Goal: Task Accomplishment & Management: Use online tool/utility

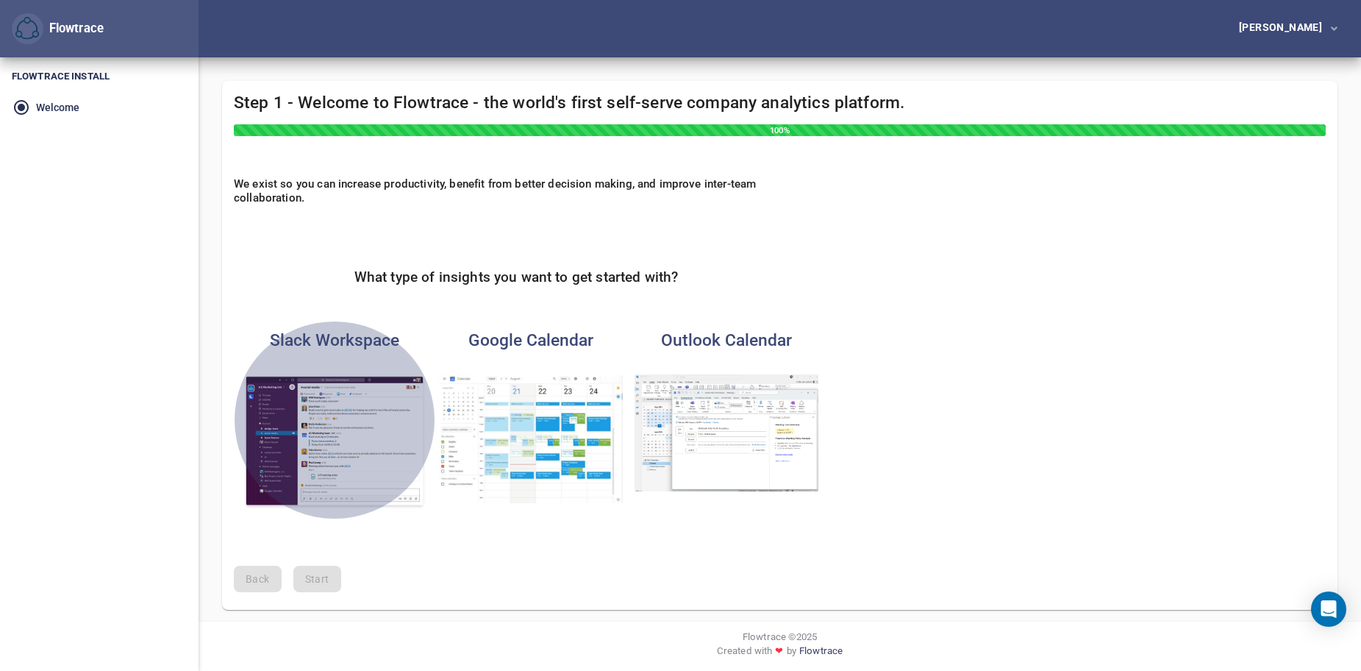
click at [344, 421] on img "button" at bounding box center [335, 441] width 184 height 135
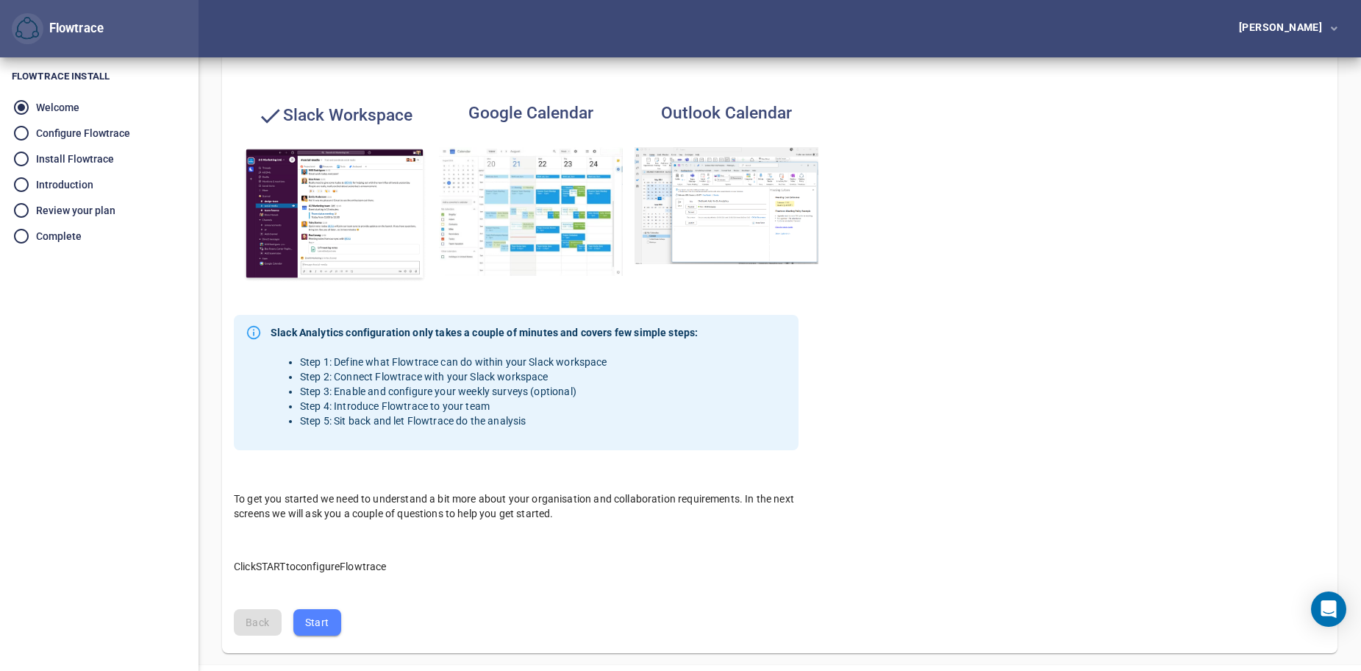
scroll to position [201, 0]
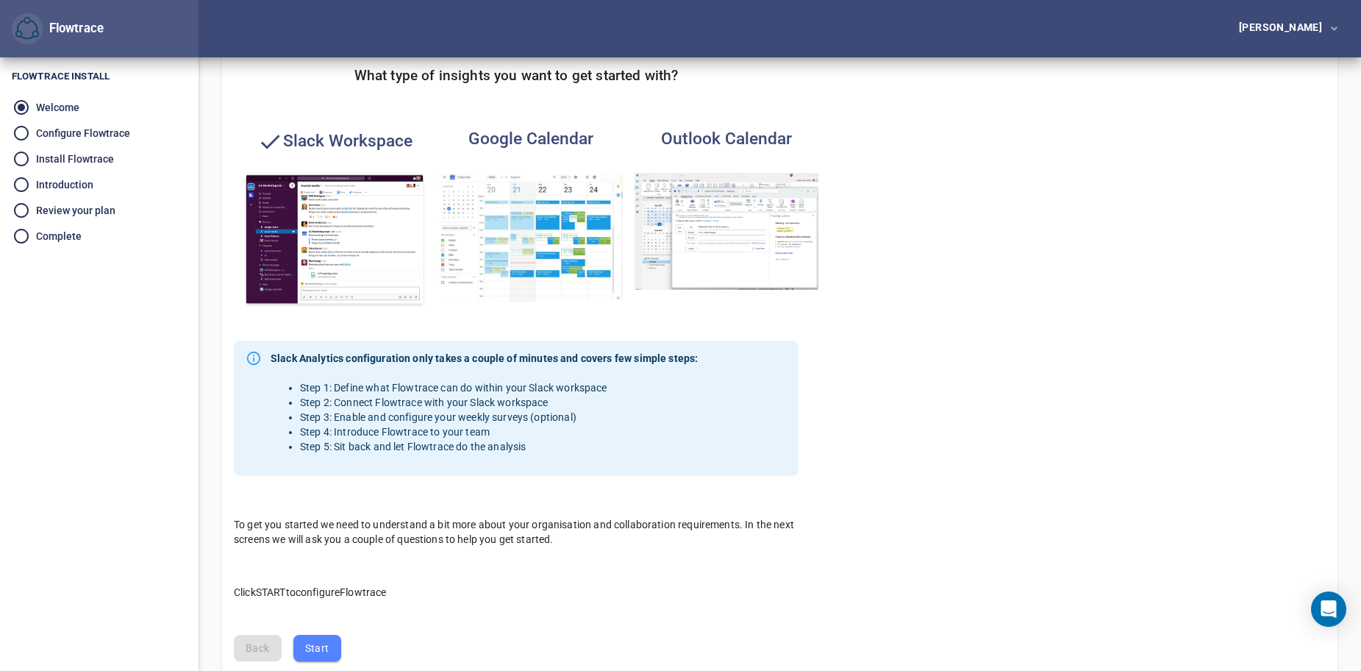
click at [331, 641] on button "Start" at bounding box center [317, 648] width 48 height 27
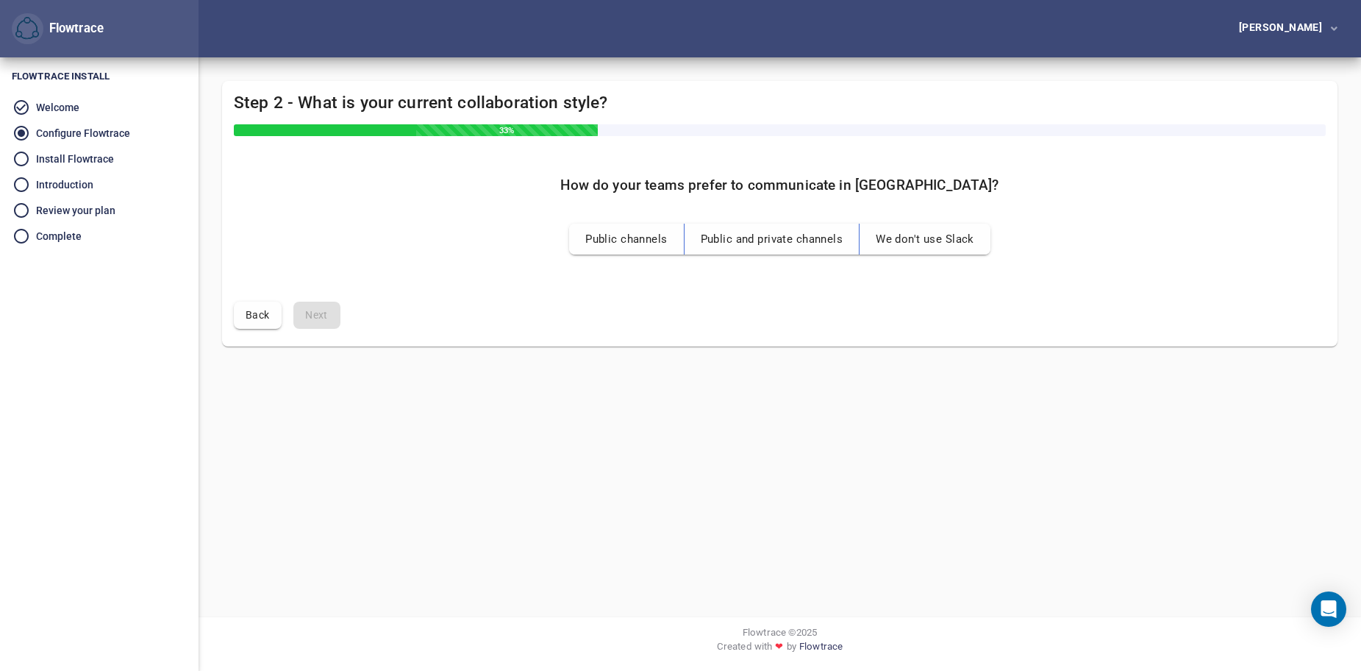
scroll to position [0, 0]
click at [803, 243] on span "Public and private channels" at bounding box center [777, 238] width 143 height 19
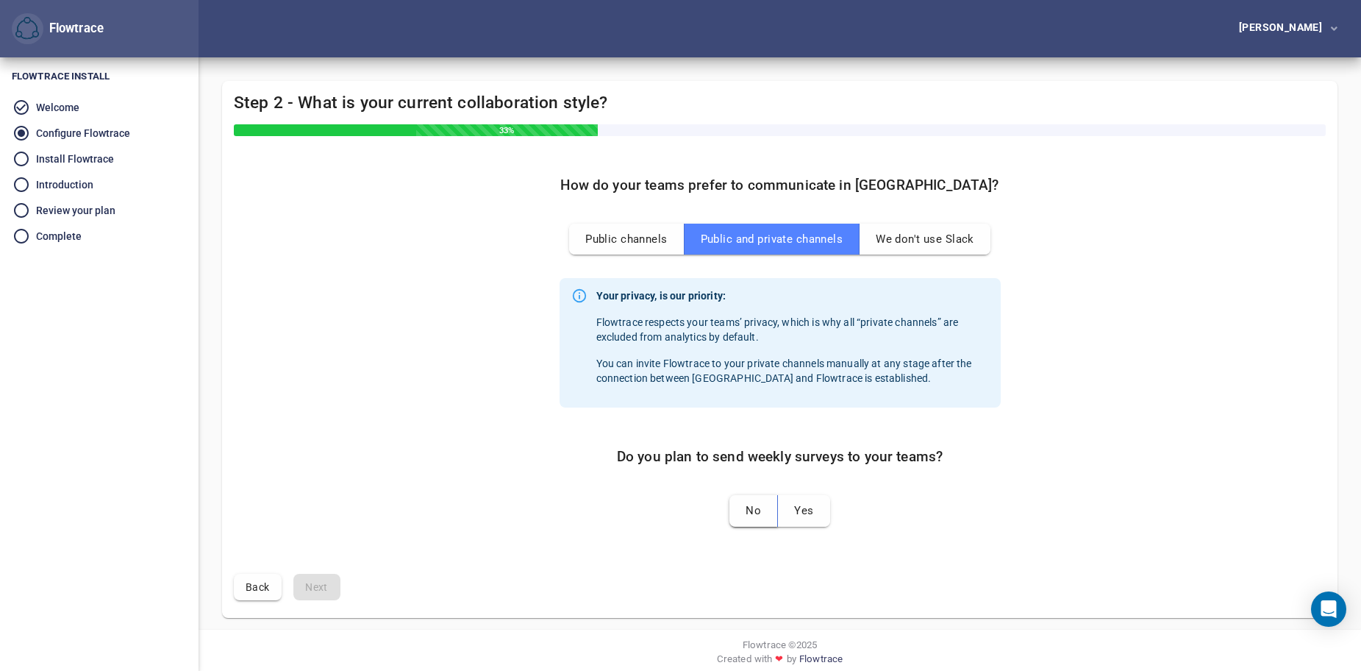
click at [760, 515] on span "No" at bounding box center [753, 510] width 15 height 19
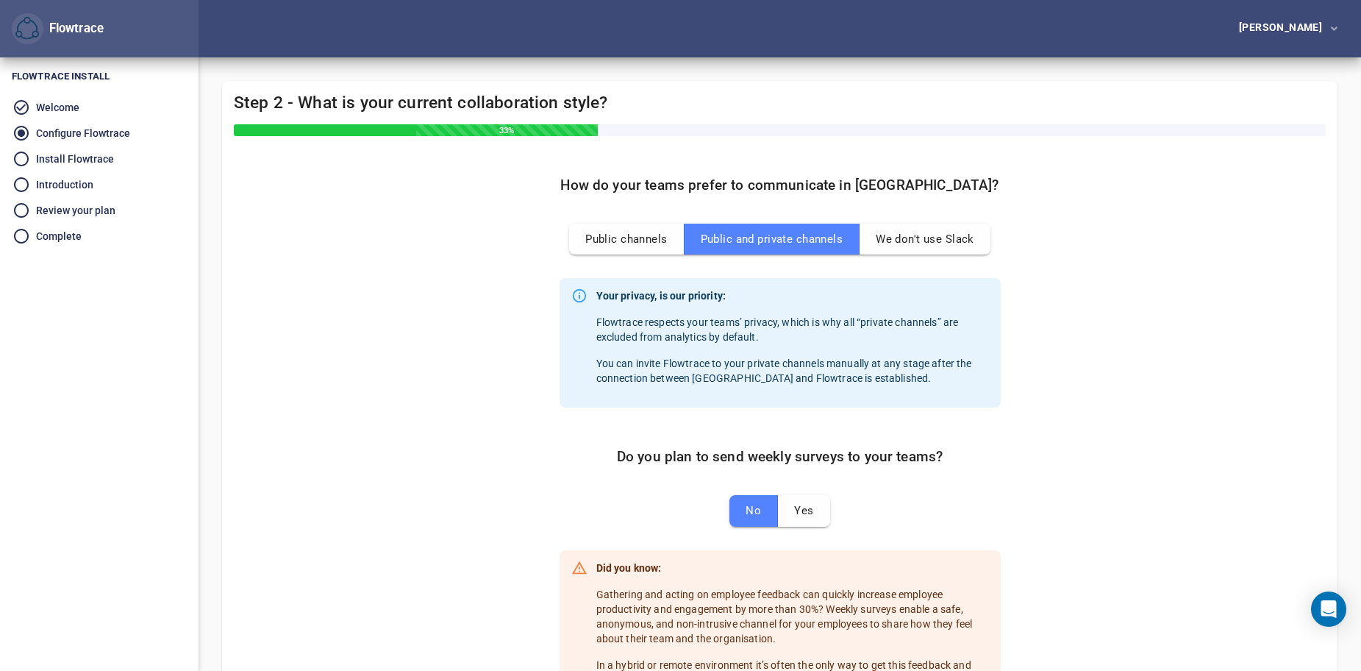
scroll to position [189, 0]
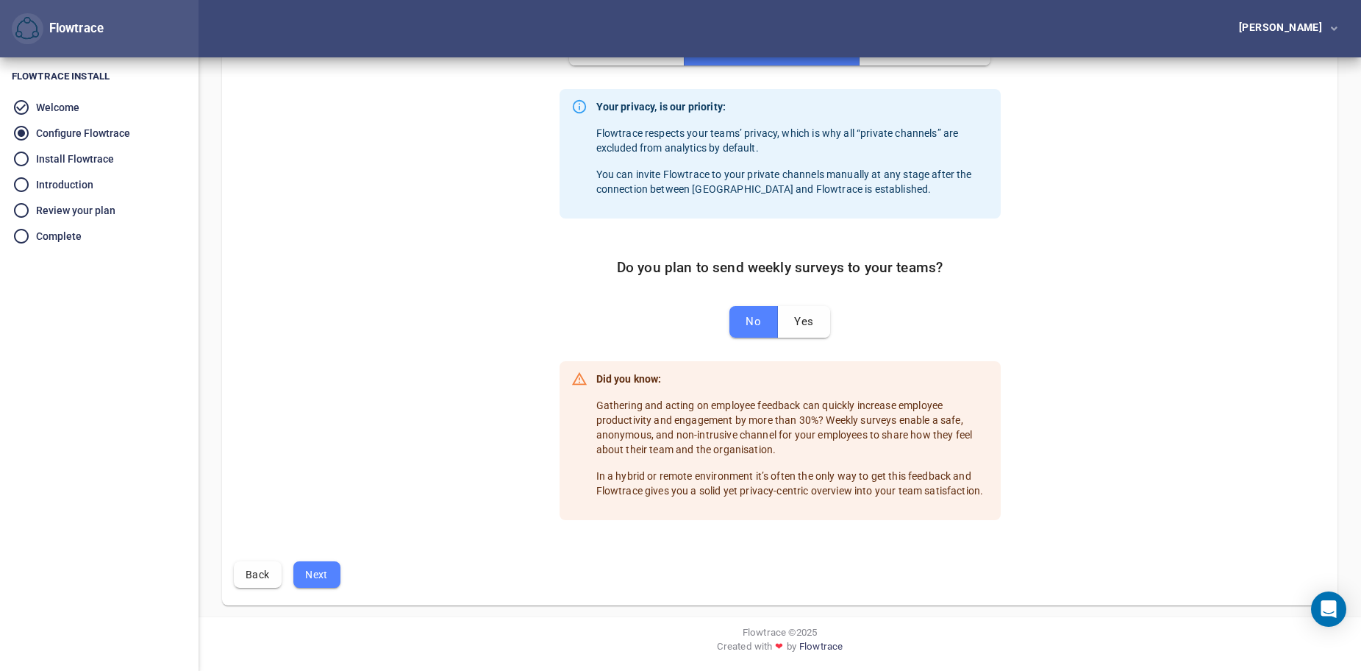
click at [313, 575] on span "Next" at bounding box center [317, 575] width 24 height 18
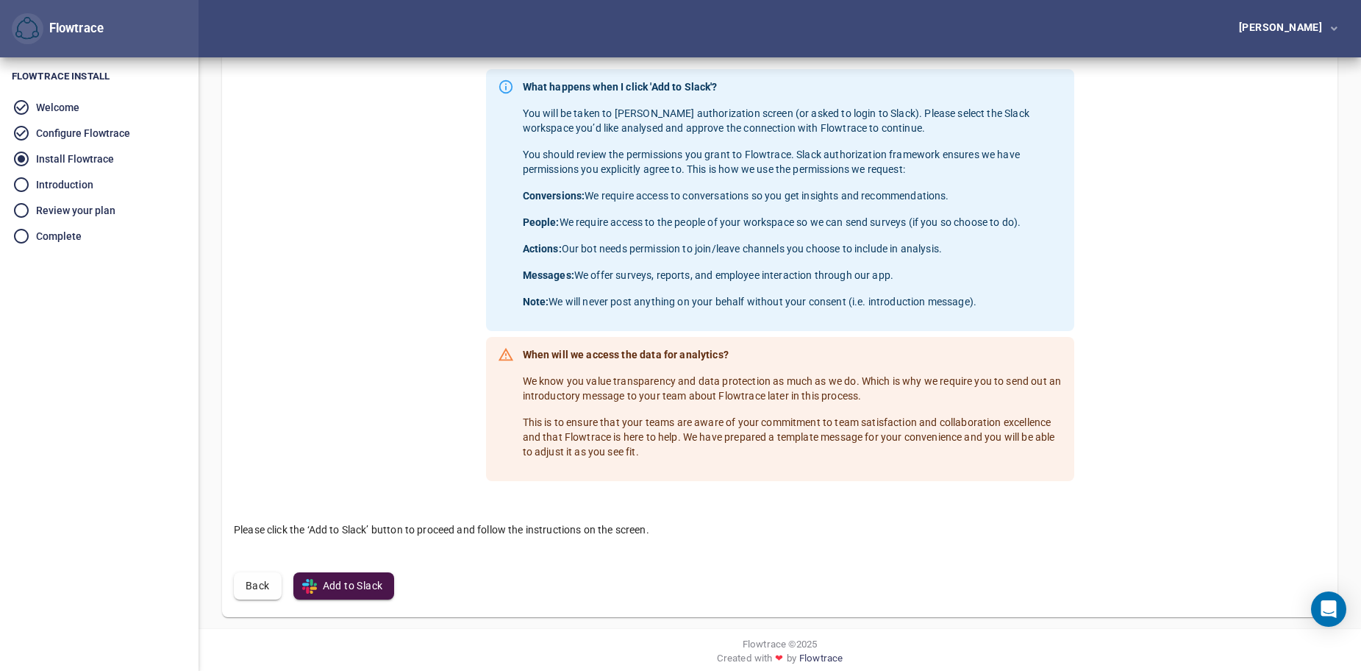
scroll to position [190, 0]
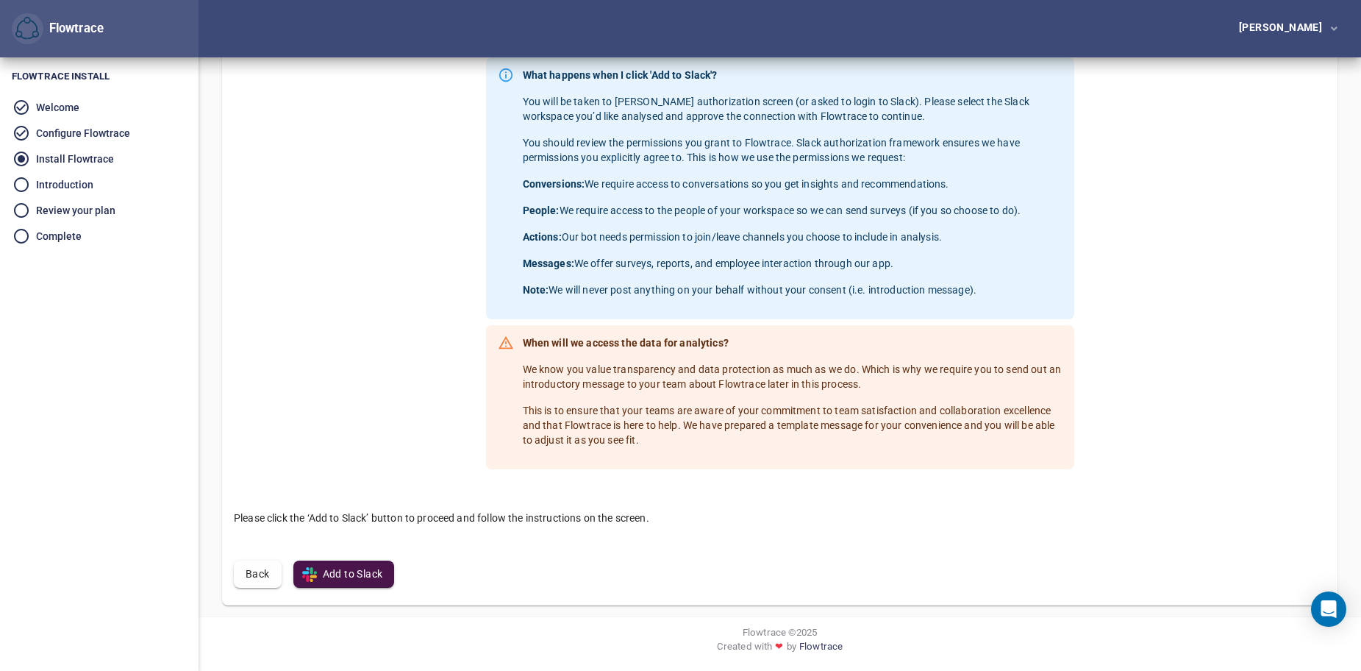
click at [363, 571] on span "Add to Slack" at bounding box center [344, 574] width 78 height 18
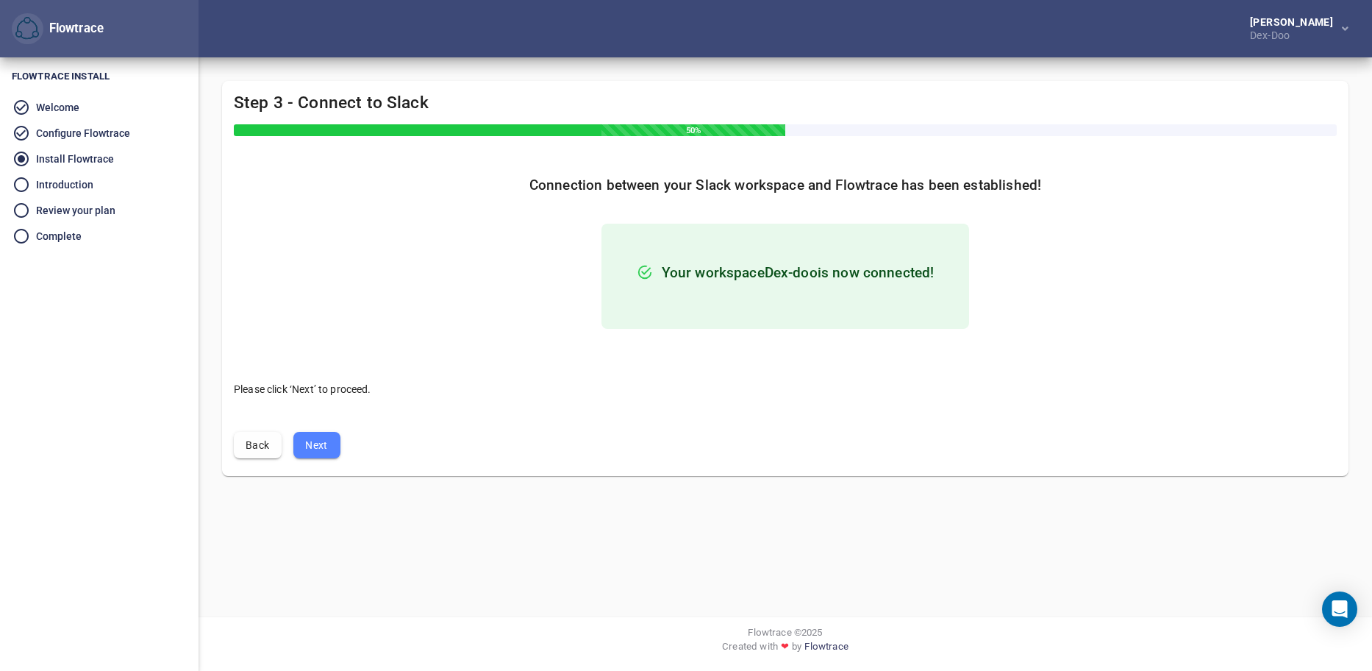
click at [326, 444] on span "Next" at bounding box center [317, 445] width 24 height 18
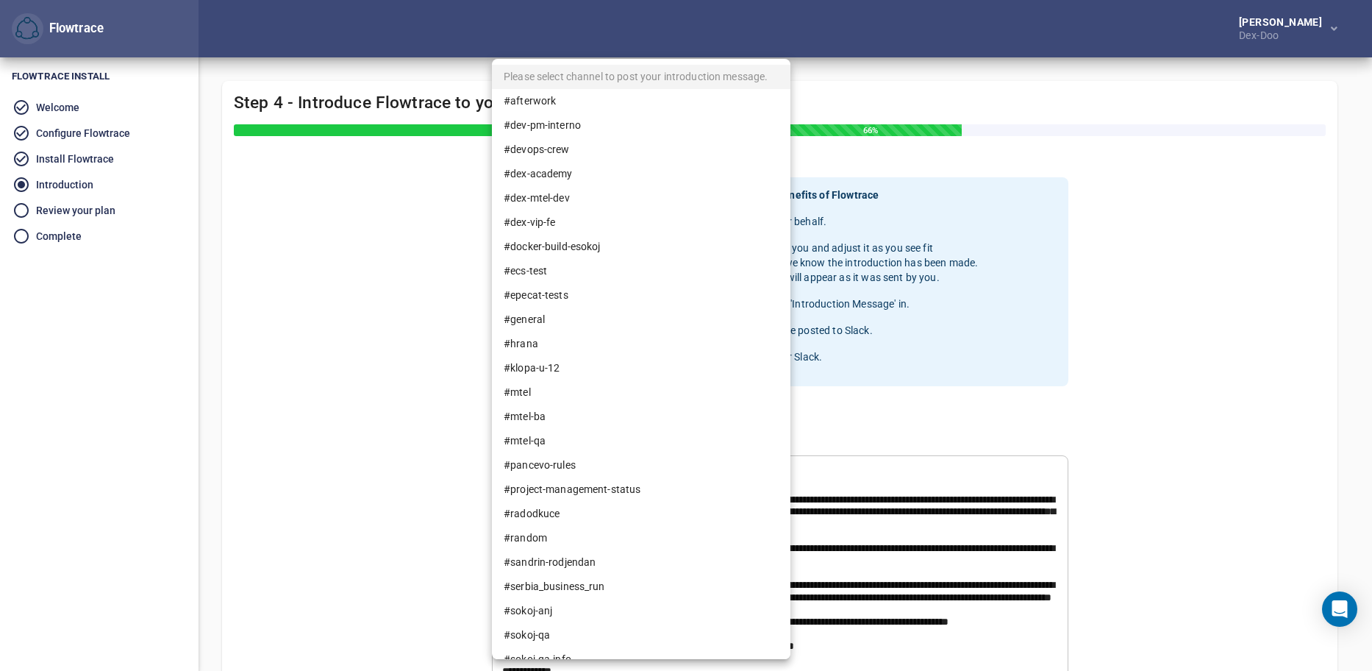
click at [778, 429] on body "Flowtrace Branislav Rikić Dex-doo Flowtrace Flowtrace Install Welcome Configure…" at bounding box center [686, 335] width 1372 height 671
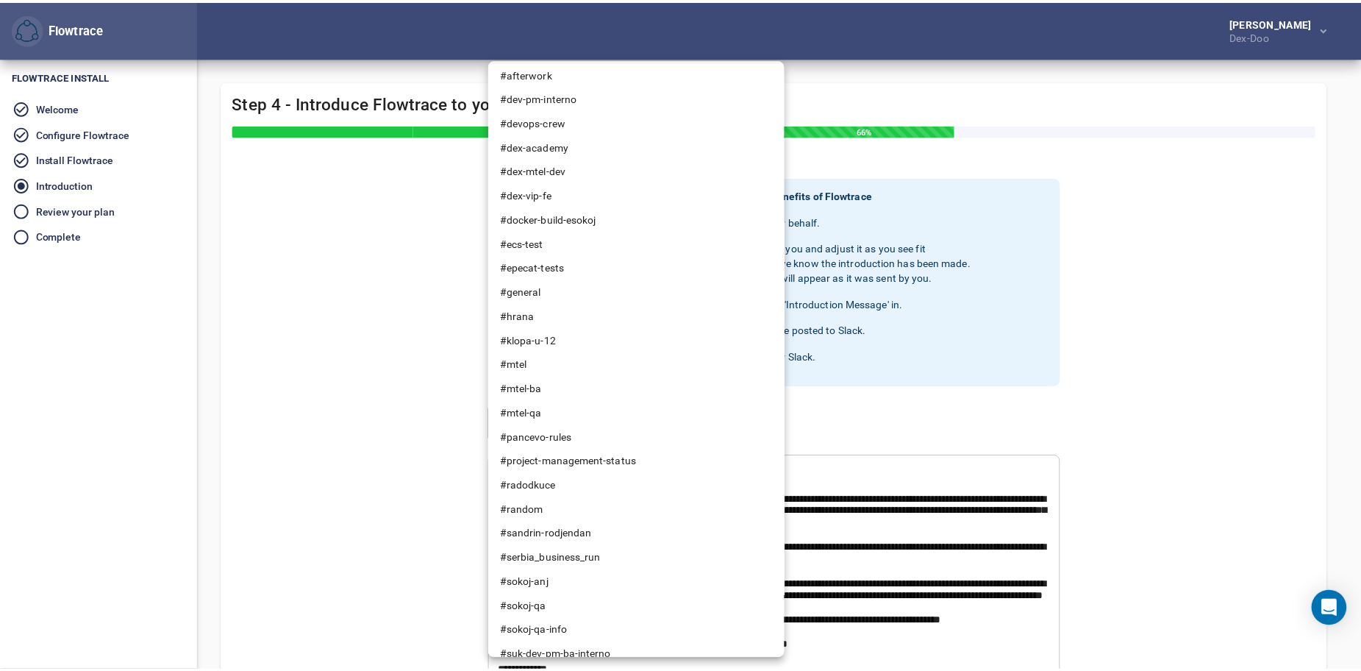
scroll to position [43, 0]
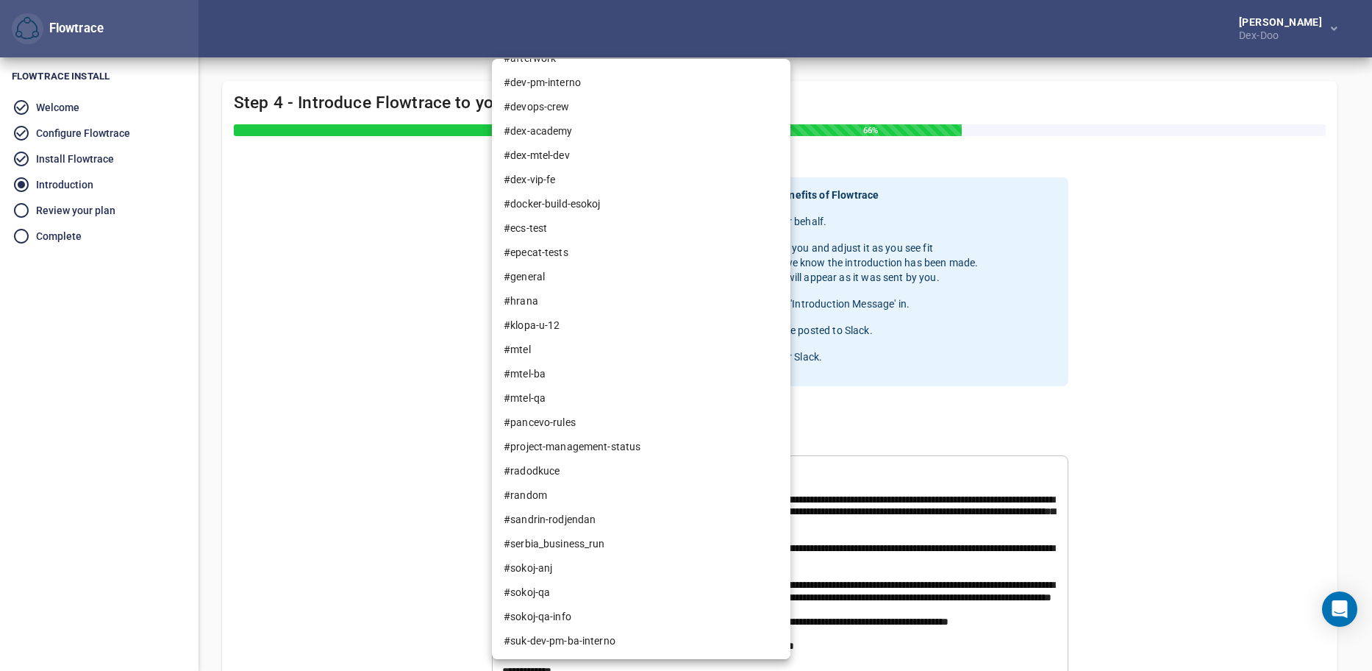
click at [1185, 425] on div at bounding box center [686, 335] width 1372 height 671
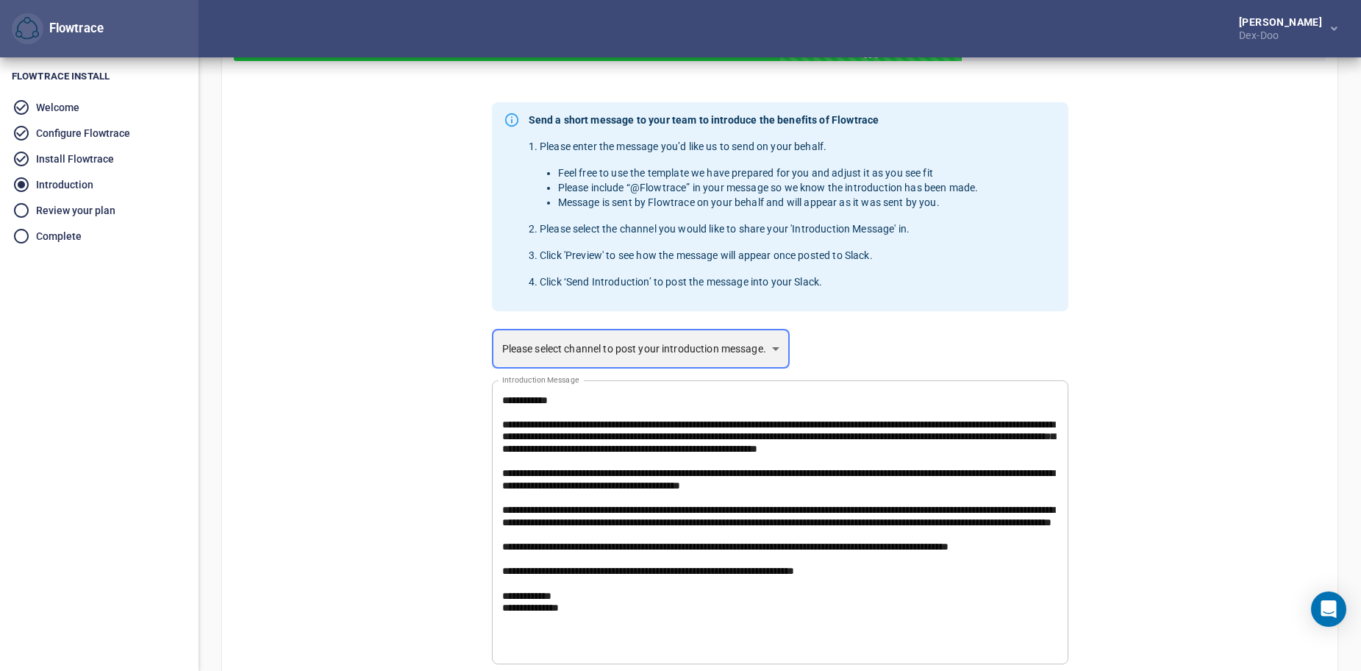
scroll to position [252, 0]
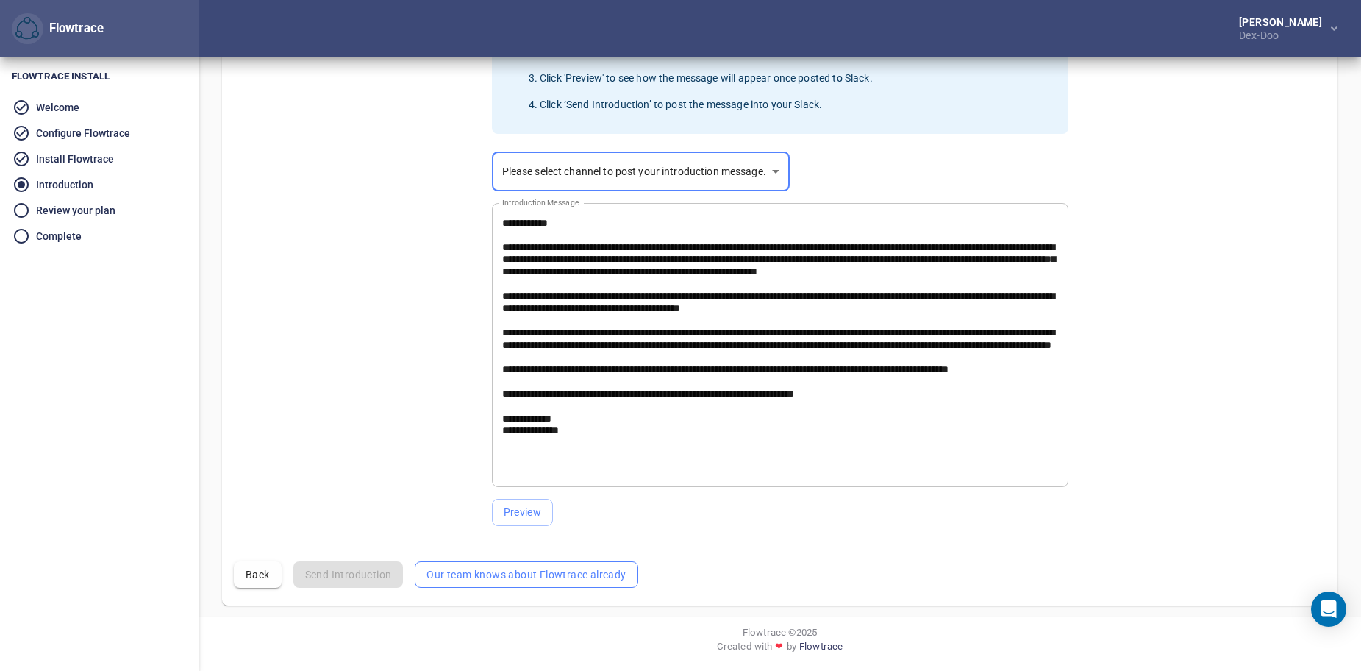
click at [468, 579] on span "Our team knows about Flowtrace already" at bounding box center [526, 575] width 199 height 18
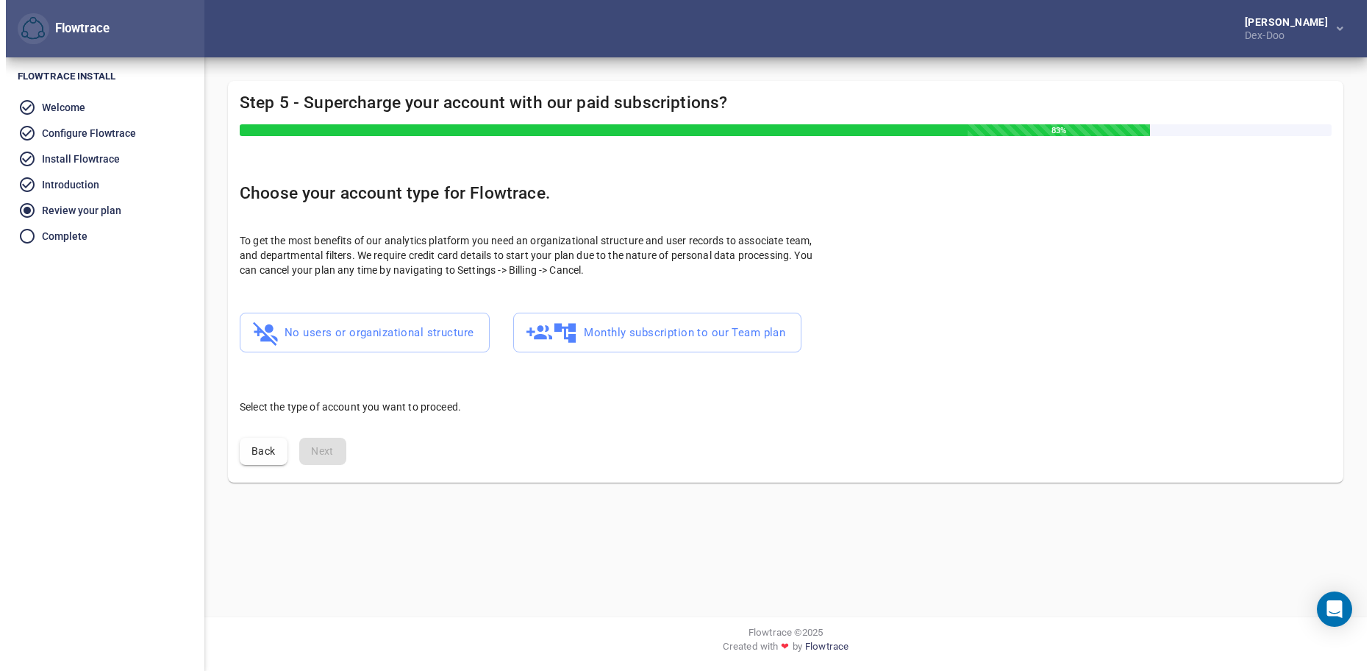
scroll to position [0, 0]
click at [568, 432] on div "Back Next" at bounding box center [785, 451] width 1127 height 51
click at [417, 344] on span "No users or organizational structure" at bounding box center [359, 332] width 218 height 29
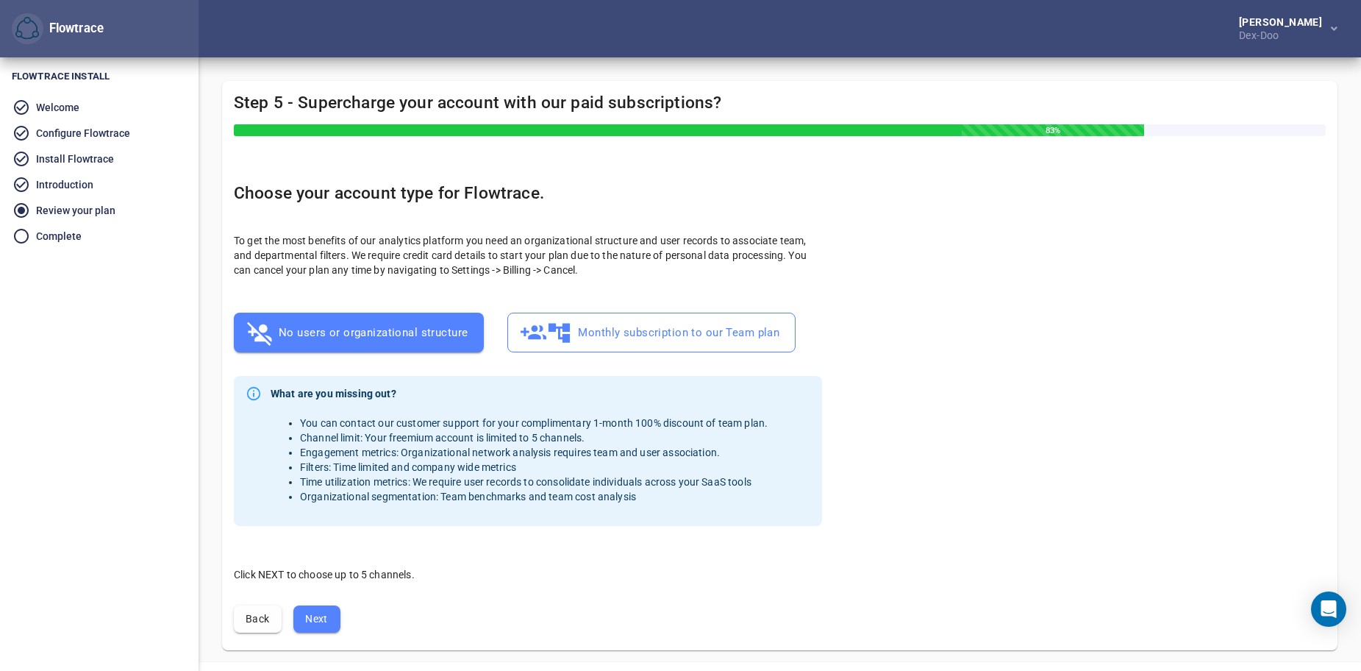
click at [585, 344] on span "Monthly subscription to our Team plan" at bounding box center [652, 332] width 256 height 29
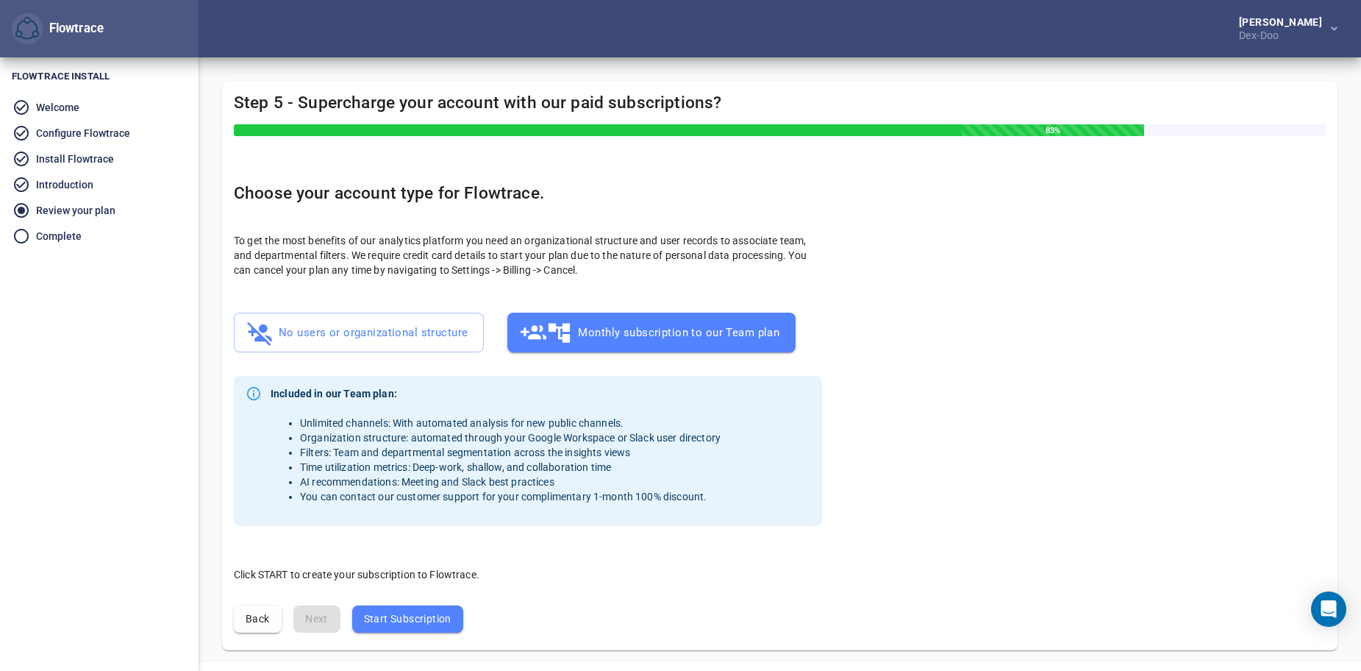
click at [420, 626] on span "Start Subscription" at bounding box center [408, 619] width 88 height 18
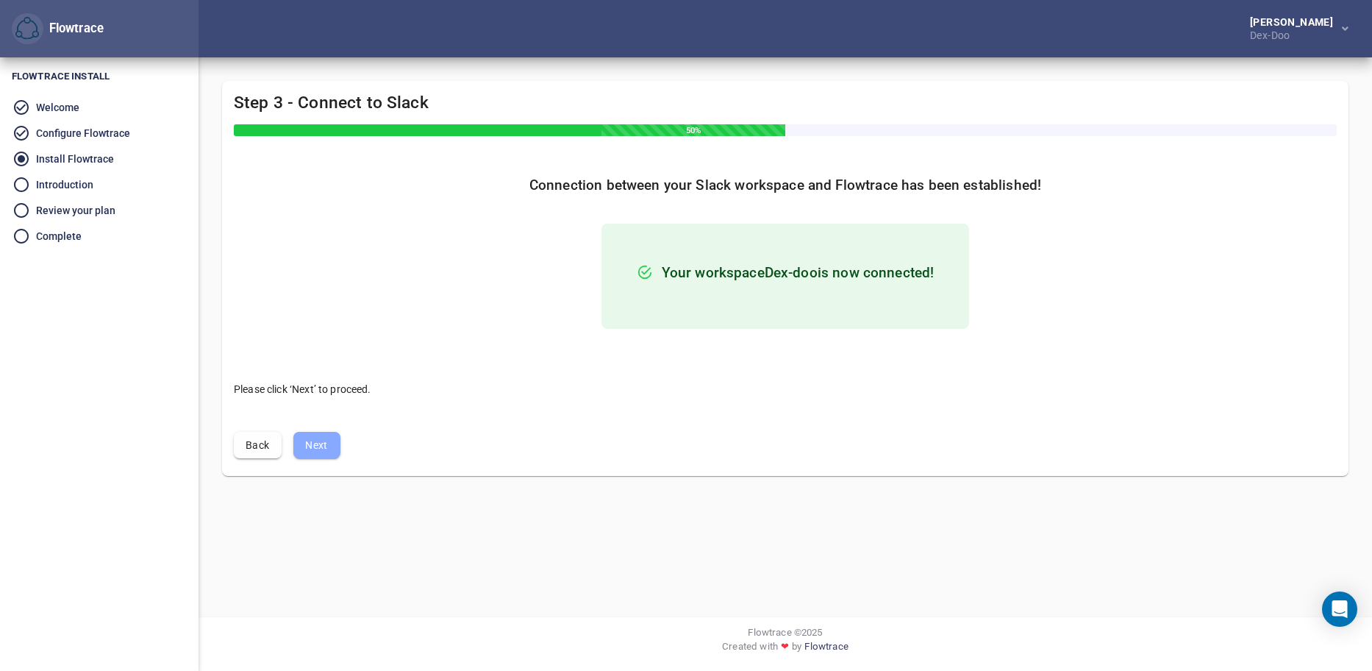
click at [319, 442] on span "Next" at bounding box center [317, 445] width 24 height 18
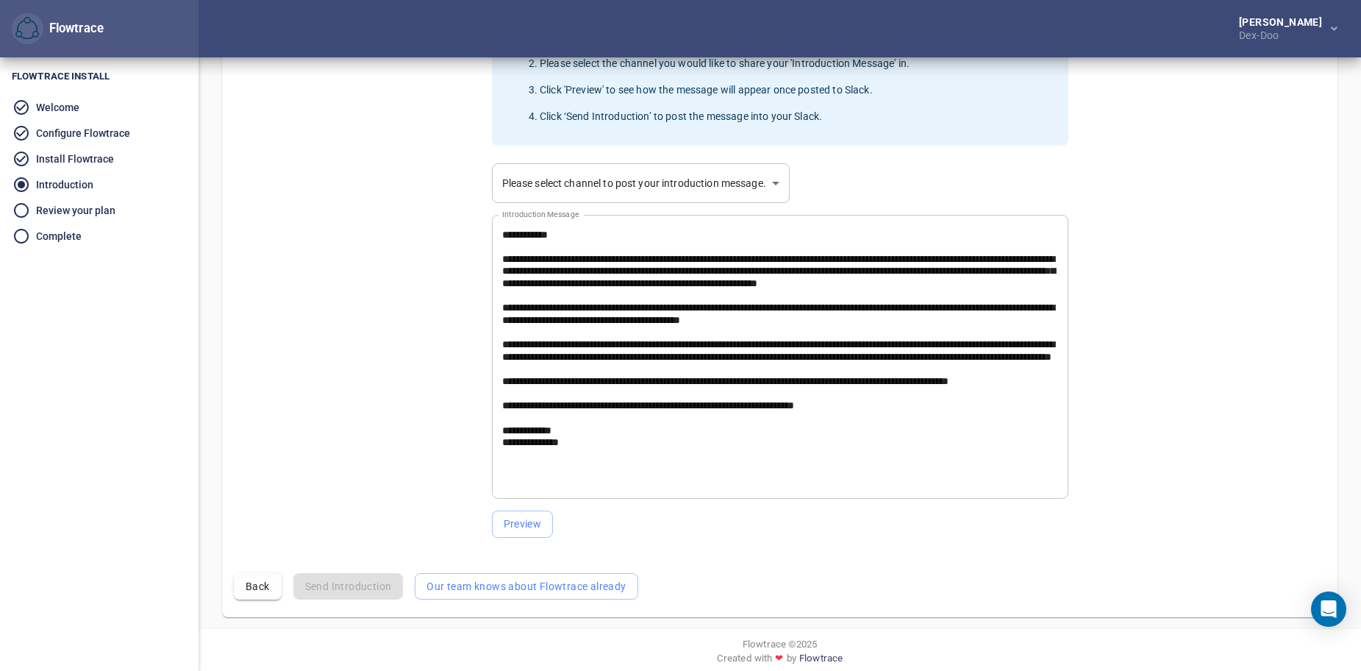
scroll to position [252, 0]
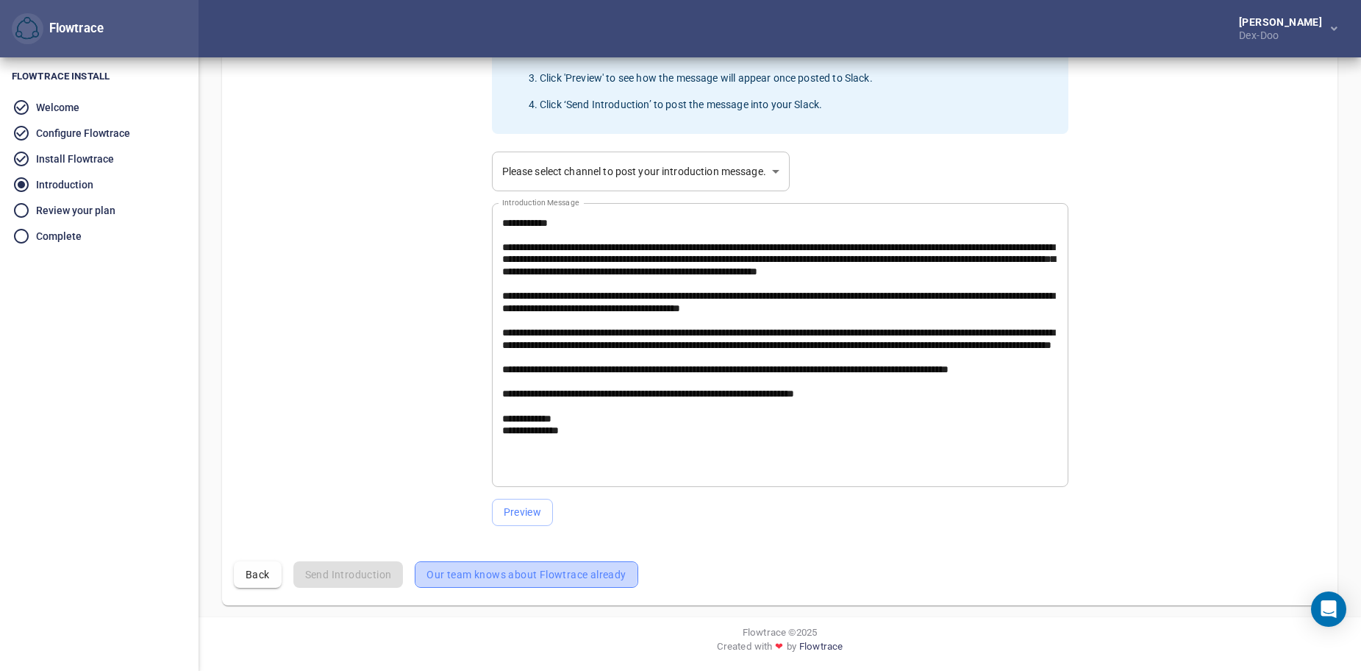
click at [515, 573] on span "Our team knows about Flowtrace already" at bounding box center [526, 575] width 199 height 18
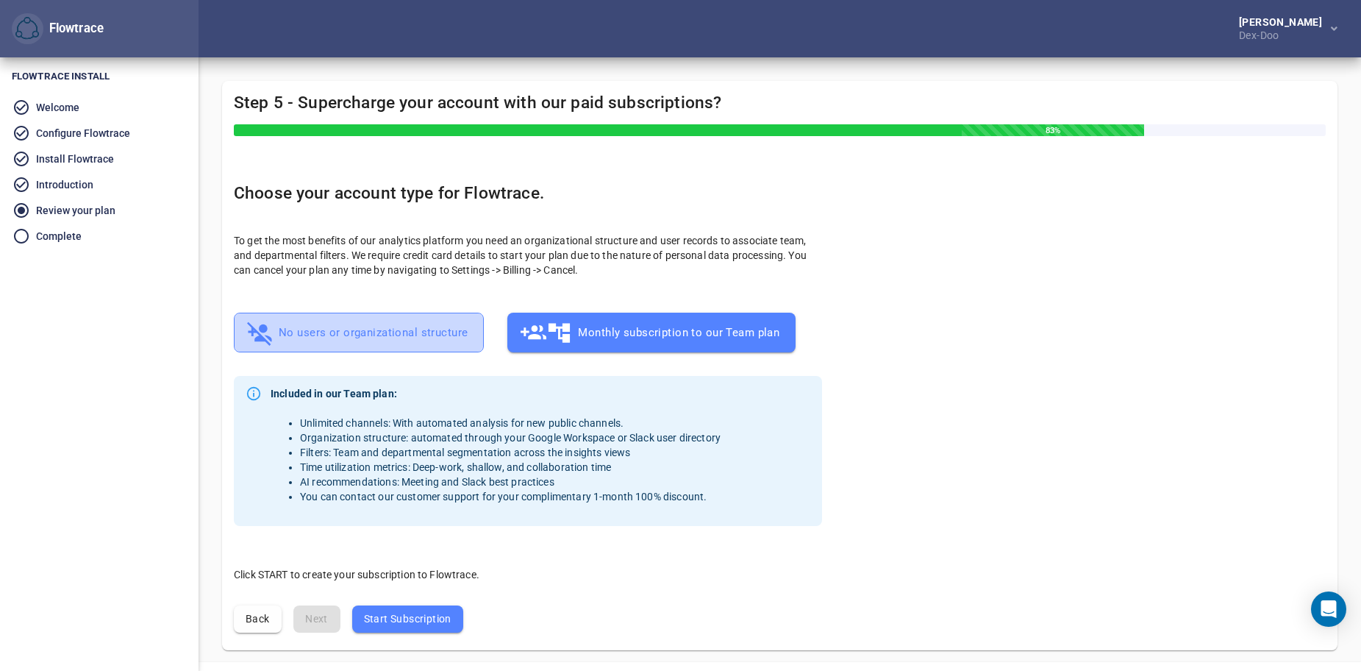
click at [364, 339] on span "No users or organizational structure" at bounding box center [359, 332] width 218 height 29
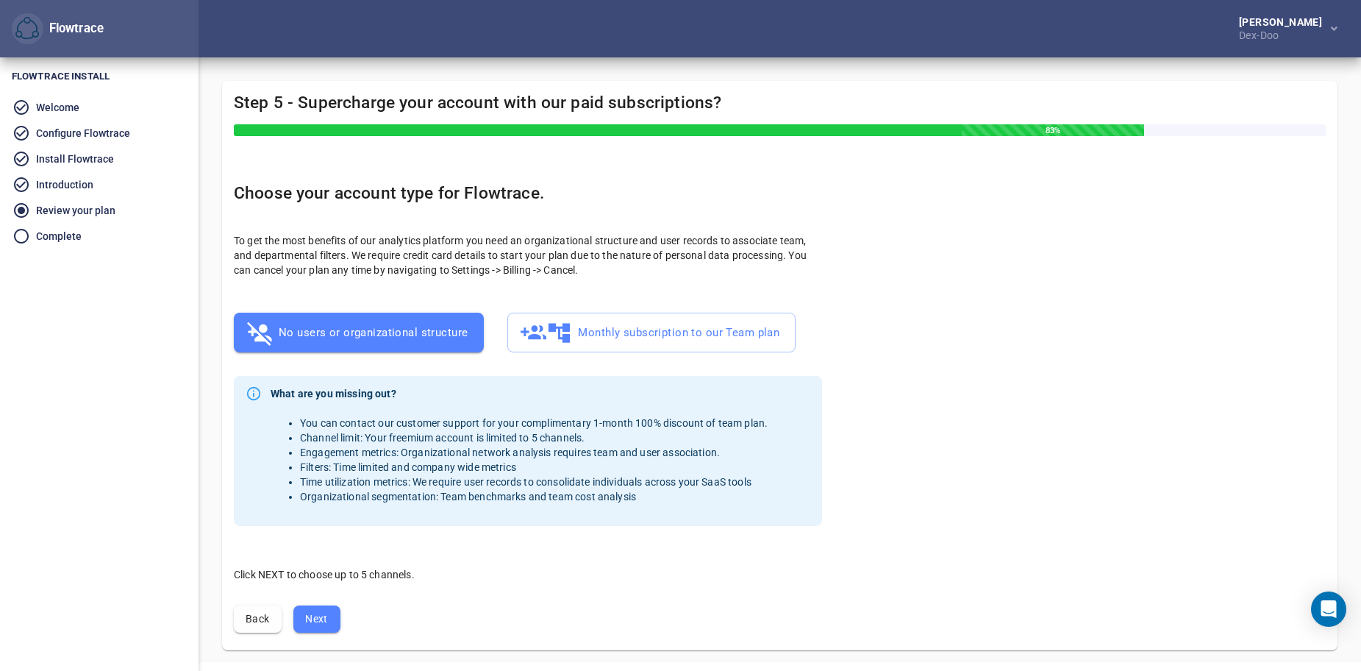
click at [328, 621] on span "Next" at bounding box center [317, 619] width 24 height 18
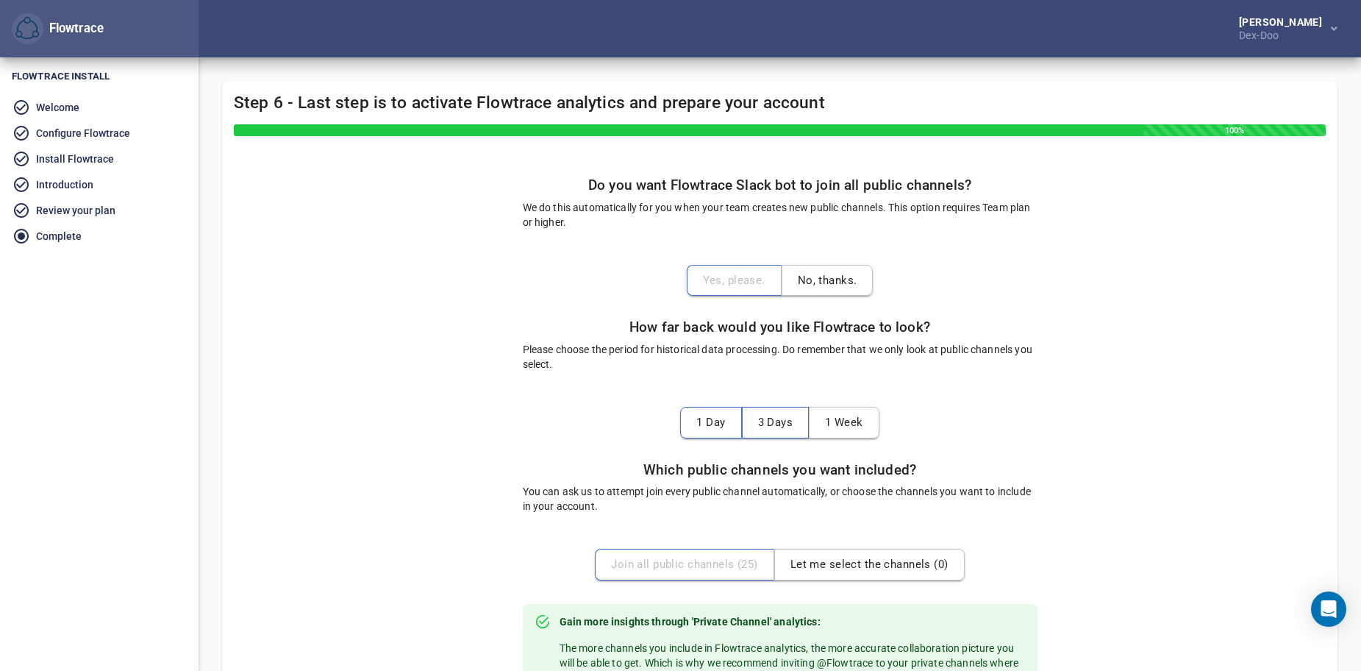
click at [823, 278] on span "No, thanks." at bounding box center [828, 280] width 60 height 19
click at [847, 415] on span "1 Week" at bounding box center [844, 422] width 38 height 19
click at [782, 431] on span "3 Days" at bounding box center [775, 422] width 35 height 19
click at [707, 427] on span "1 Day" at bounding box center [710, 422] width 29 height 19
drag, startPoint x: 870, startPoint y: 415, endPoint x: 863, endPoint y: 420, distance: 8.4
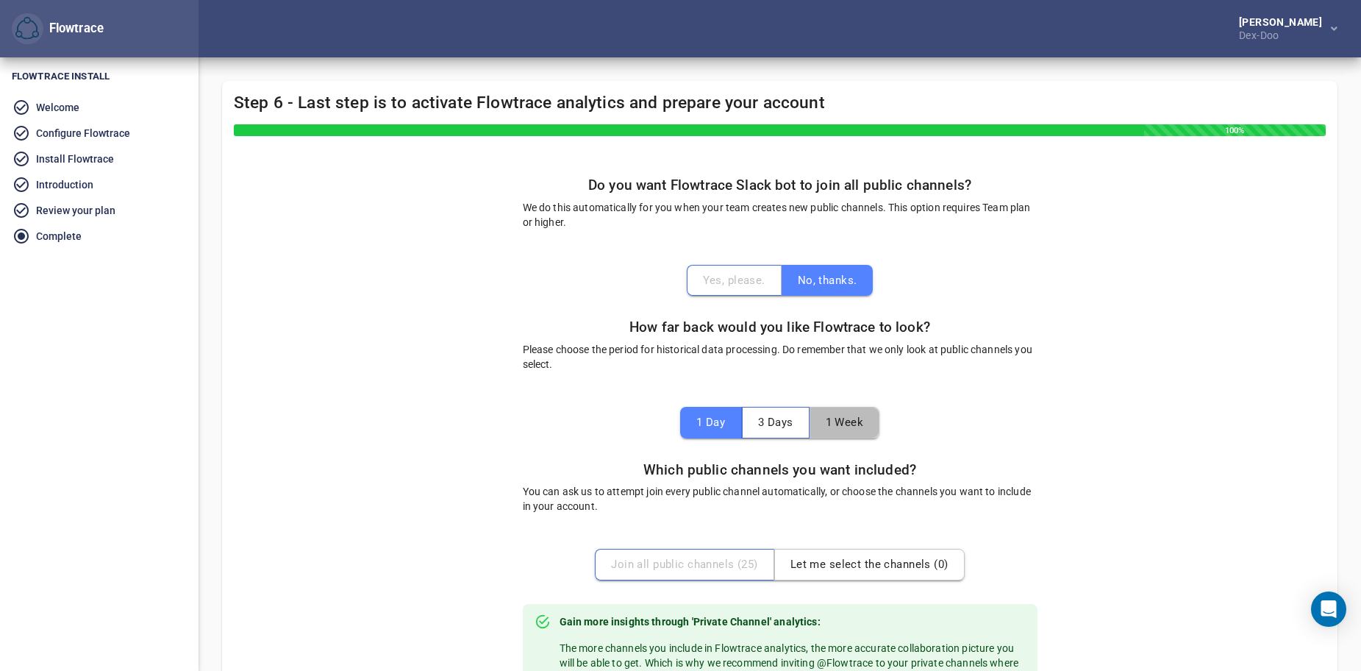
click at [869, 416] on button "1 Week" at bounding box center [845, 422] width 71 height 31
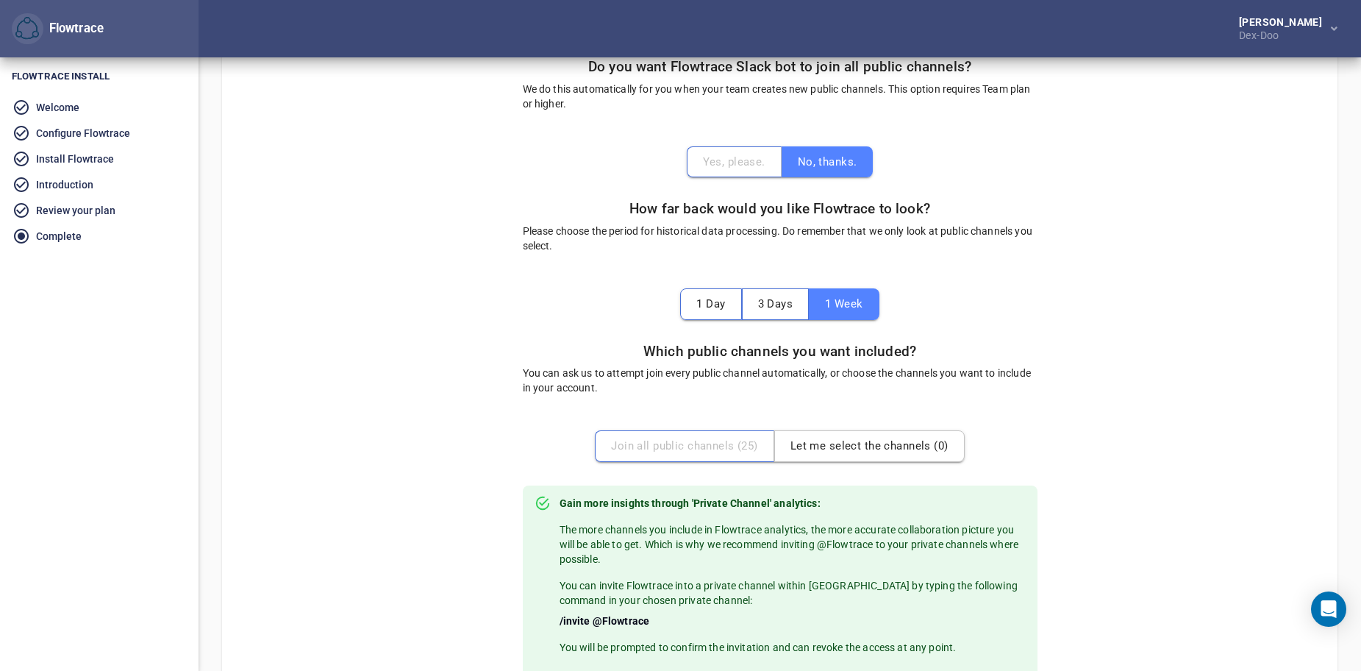
scroll to position [147, 0]
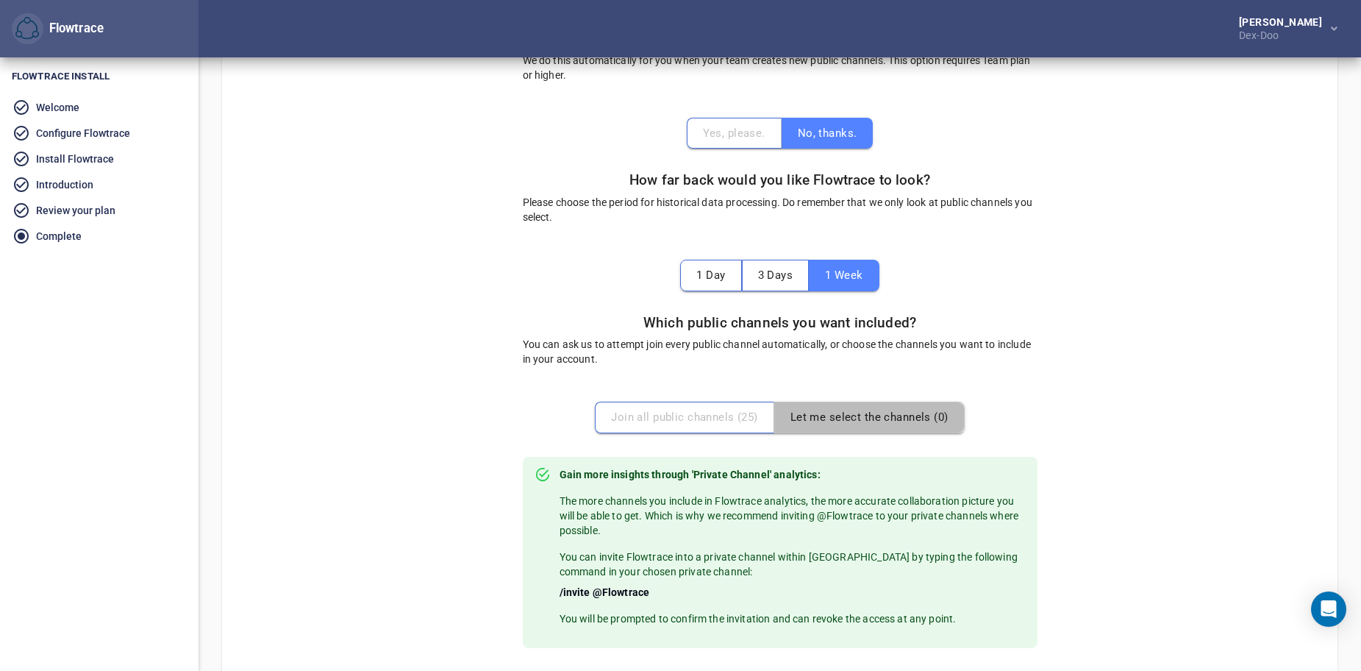
click at [879, 423] on span "Let me select the channels ( 0 )" at bounding box center [870, 416] width 158 height 19
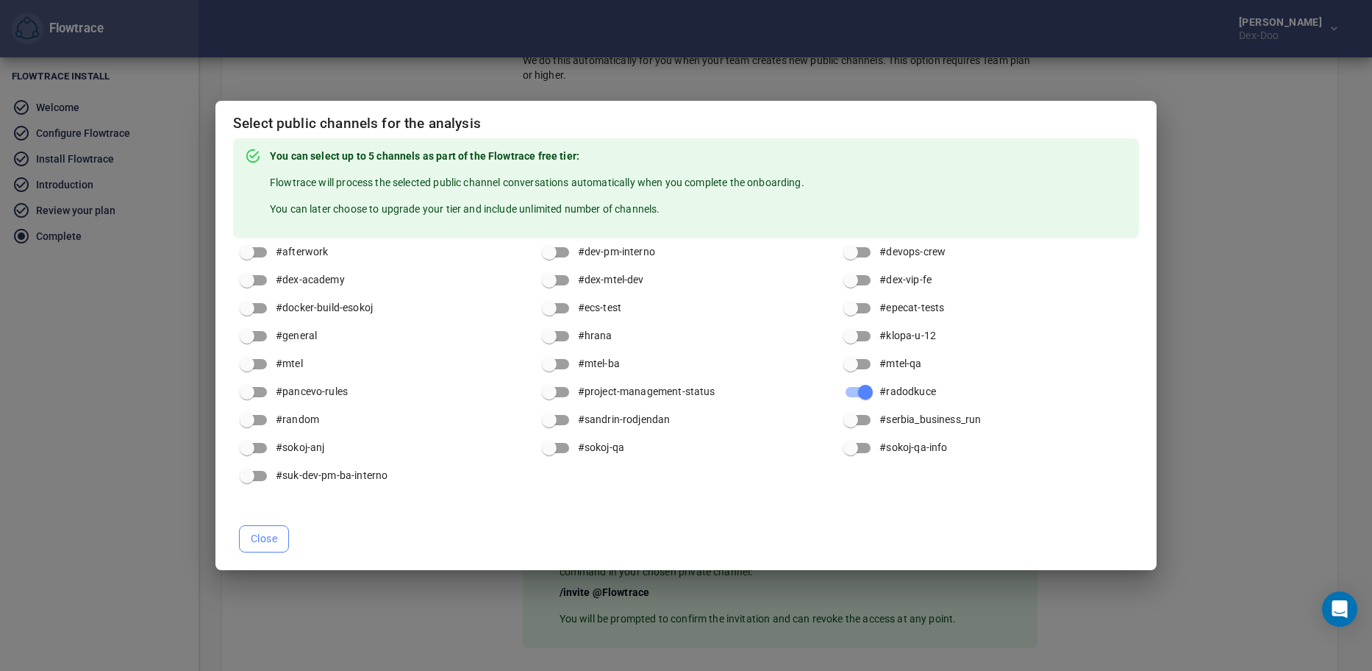
click at [262, 539] on span "Close" at bounding box center [264, 538] width 26 height 18
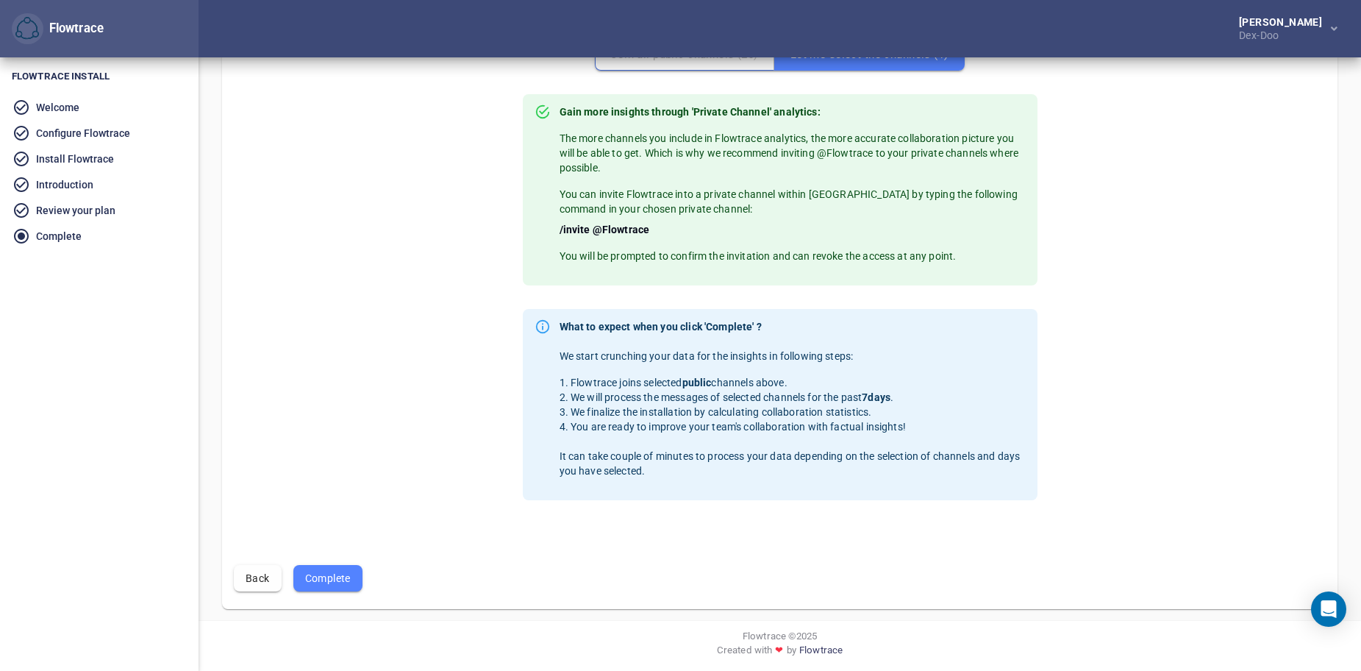
scroll to position [513, 0]
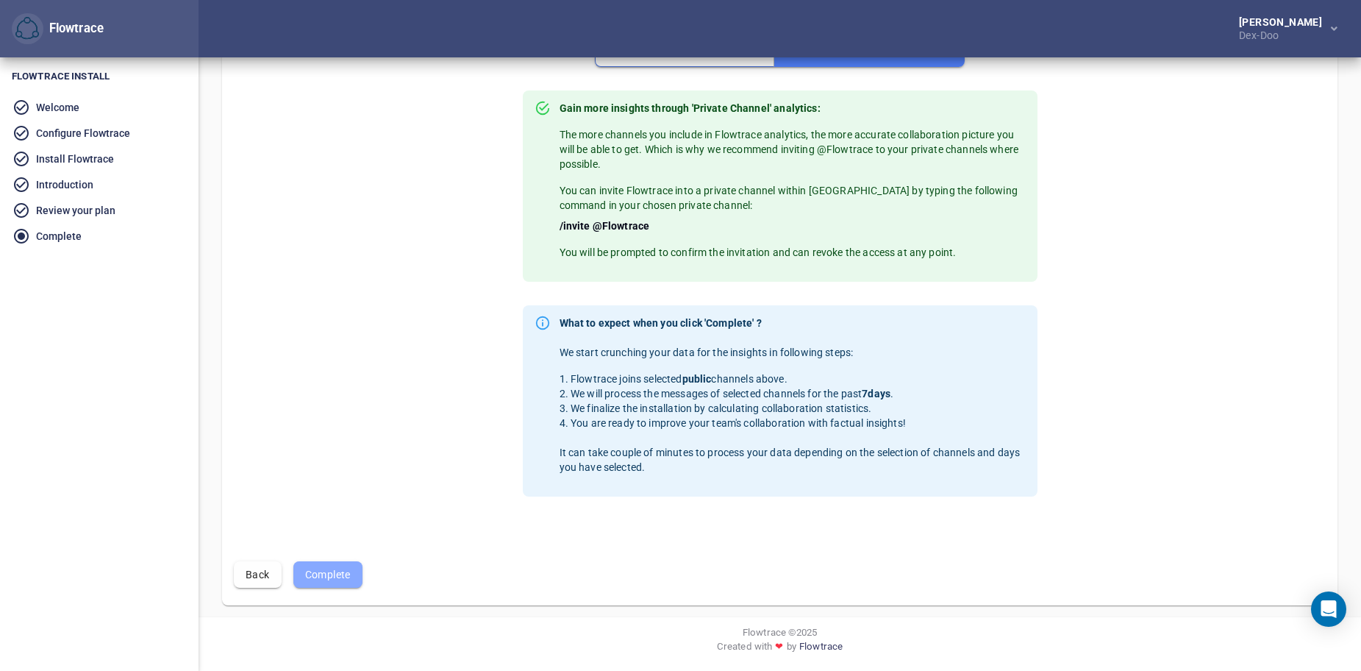
click at [337, 569] on span "Complete" at bounding box center [328, 575] width 46 height 18
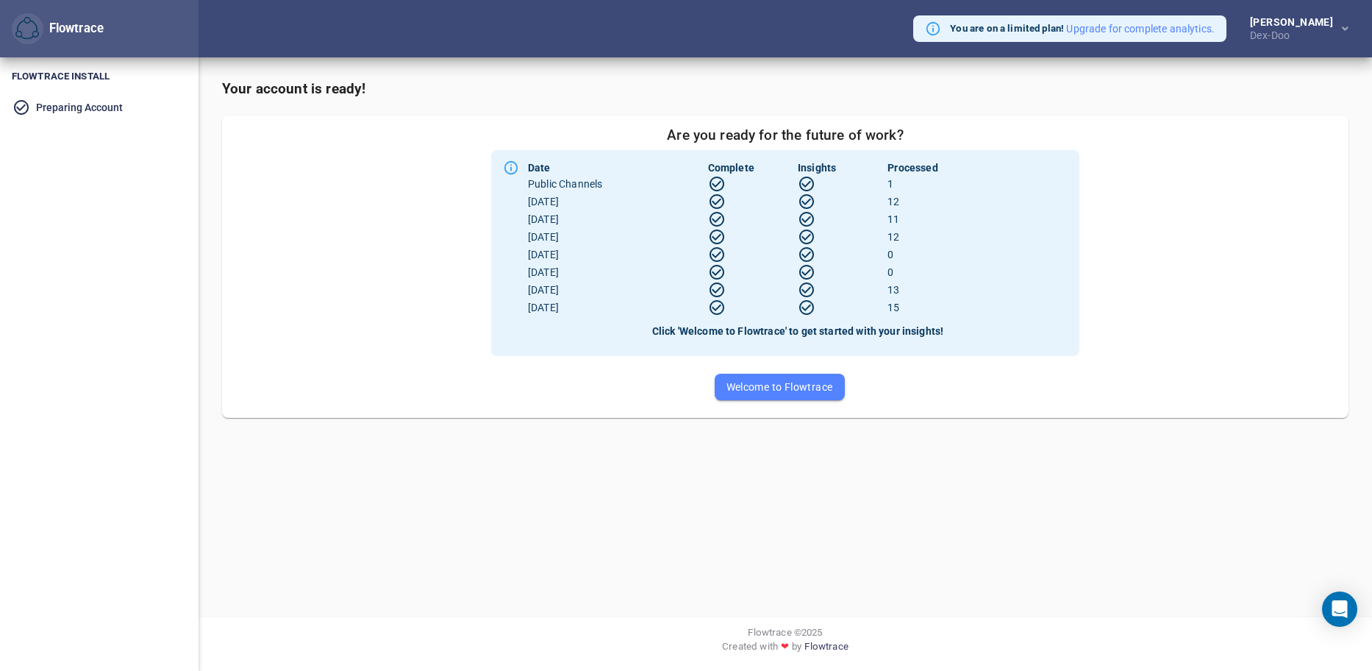
click at [802, 389] on span "Welcome to Flowtrace" at bounding box center [780, 387] width 107 height 18
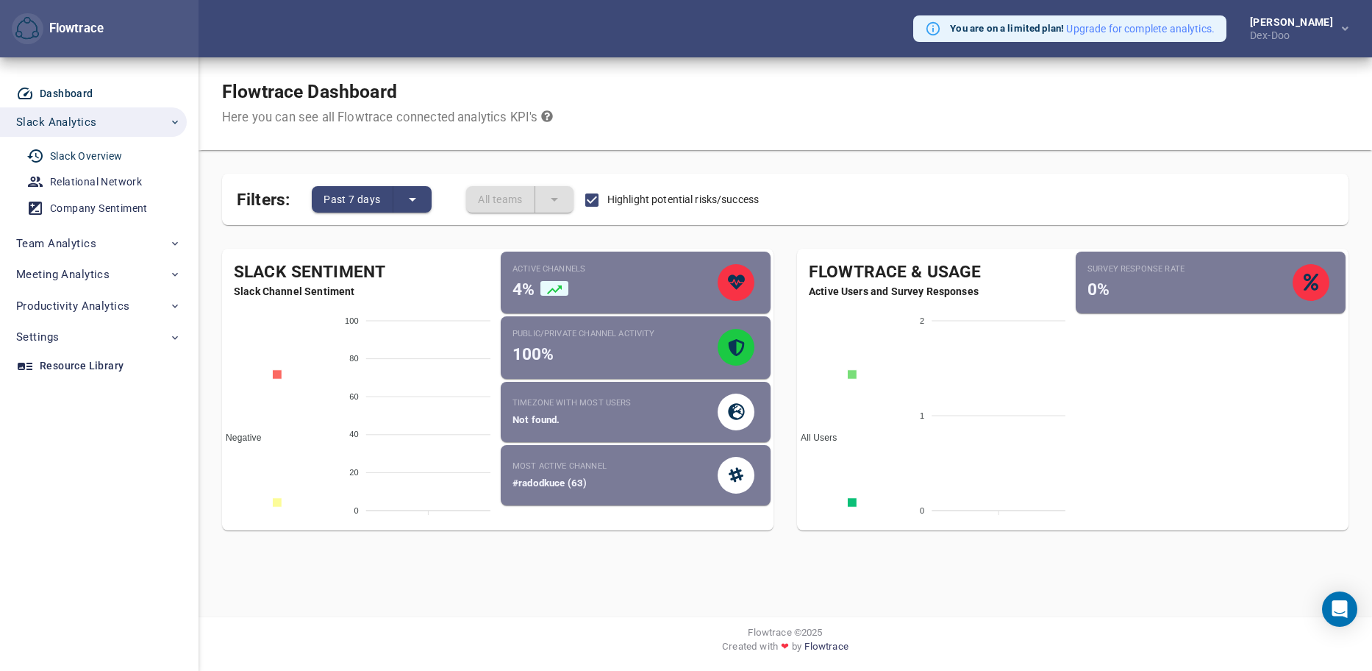
click at [108, 160] on div "Slack Overview" at bounding box center [86, 156] width 73 height 18
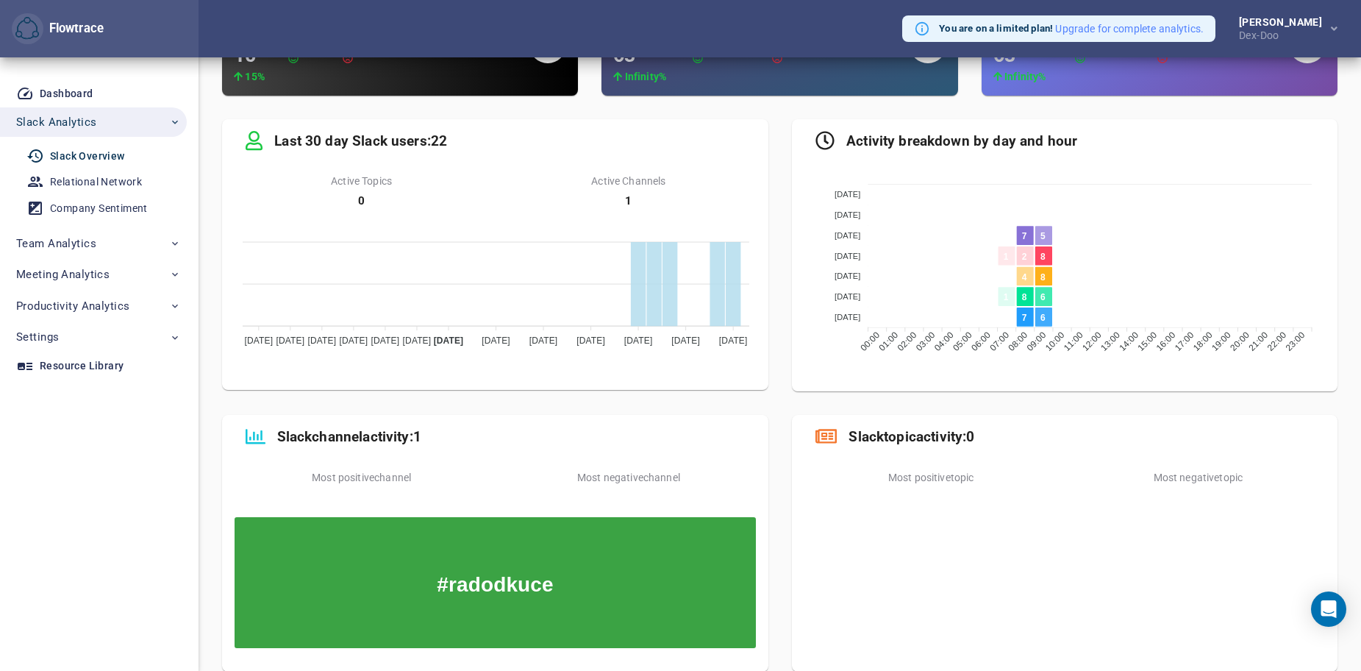
scroll to position [268, 0]
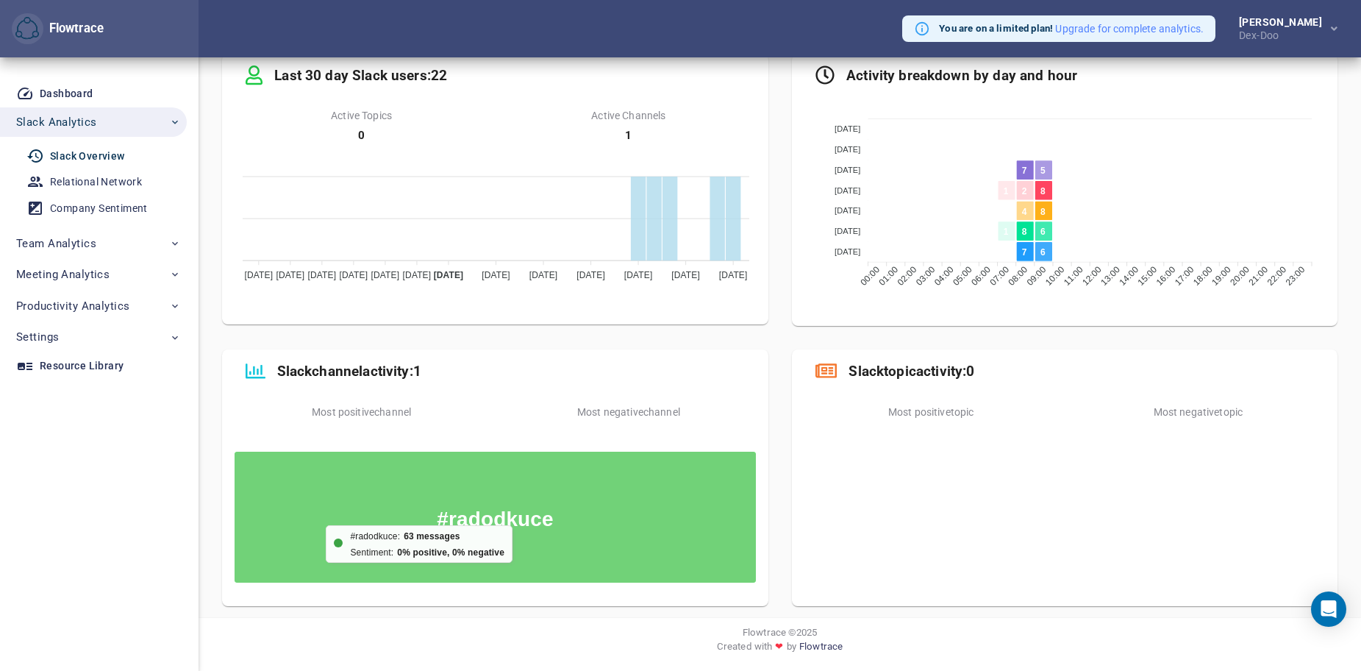
click at [513, 525] on rect at bounding box center [495, 517] width 523 height 132
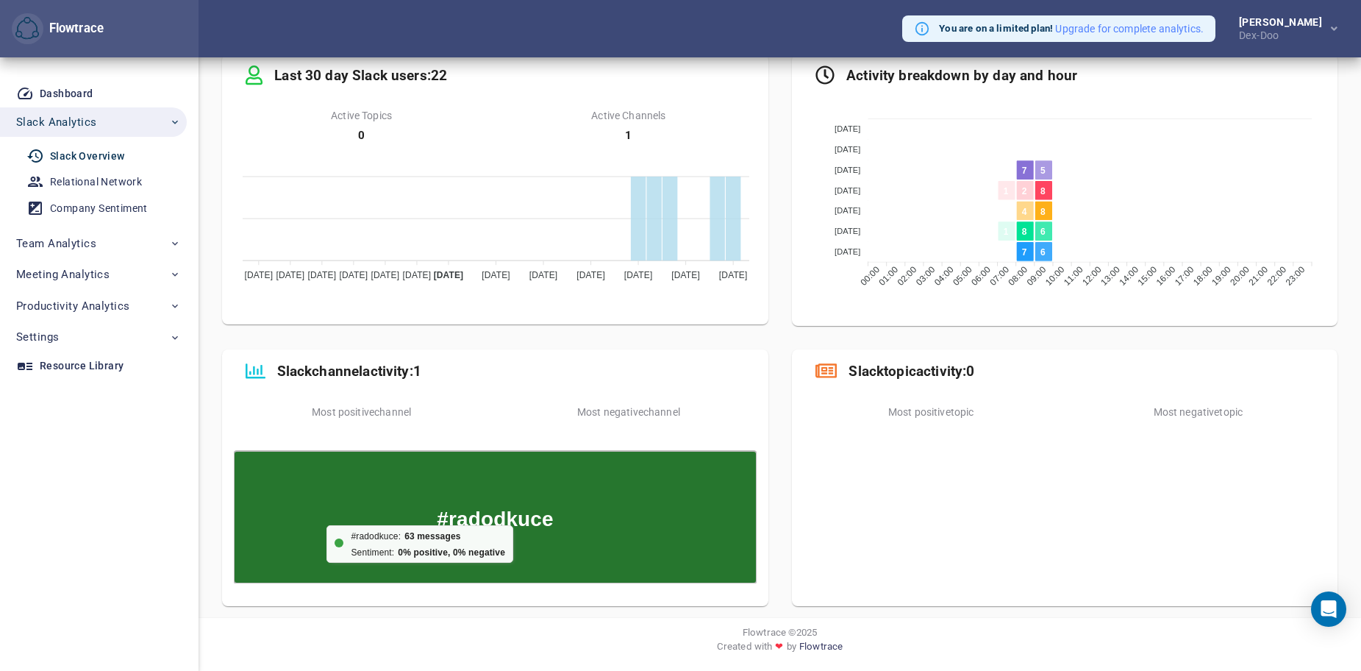
click at [513, 525] on rect at bounding box center [495, 517] width 523 height 132
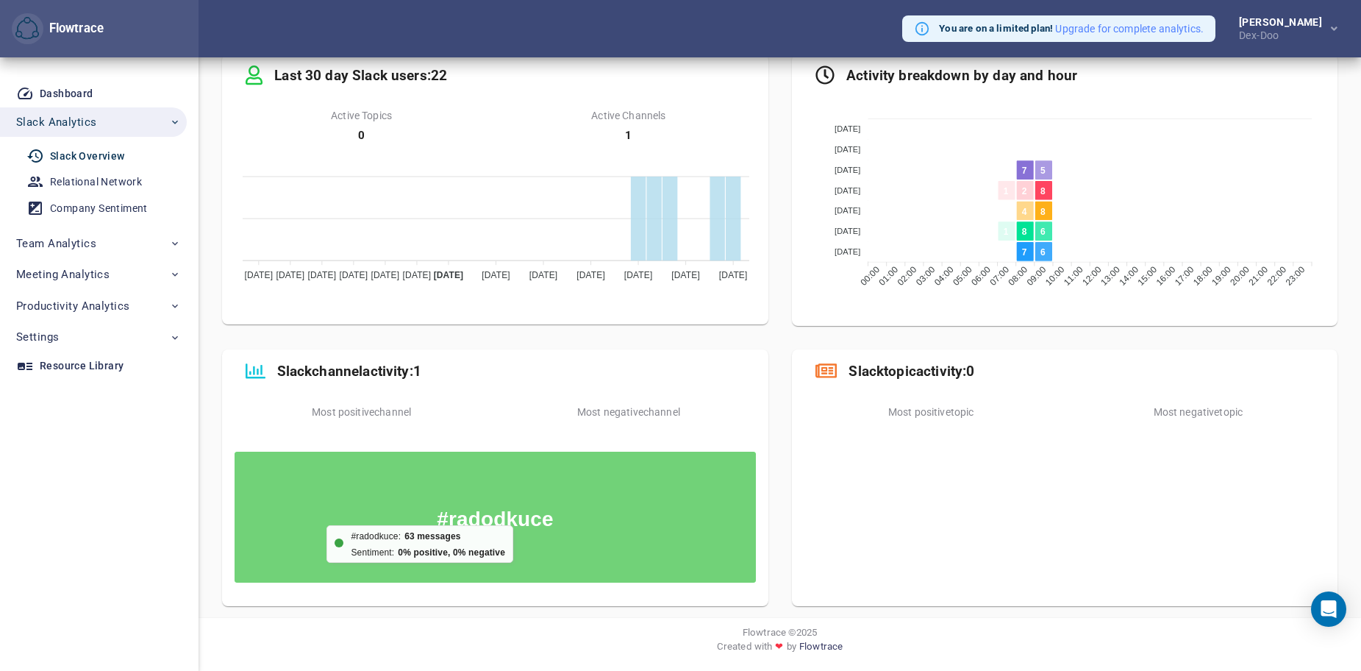
click at [513, 525] on rect at bounding box center [495, 517] width 523 height 132
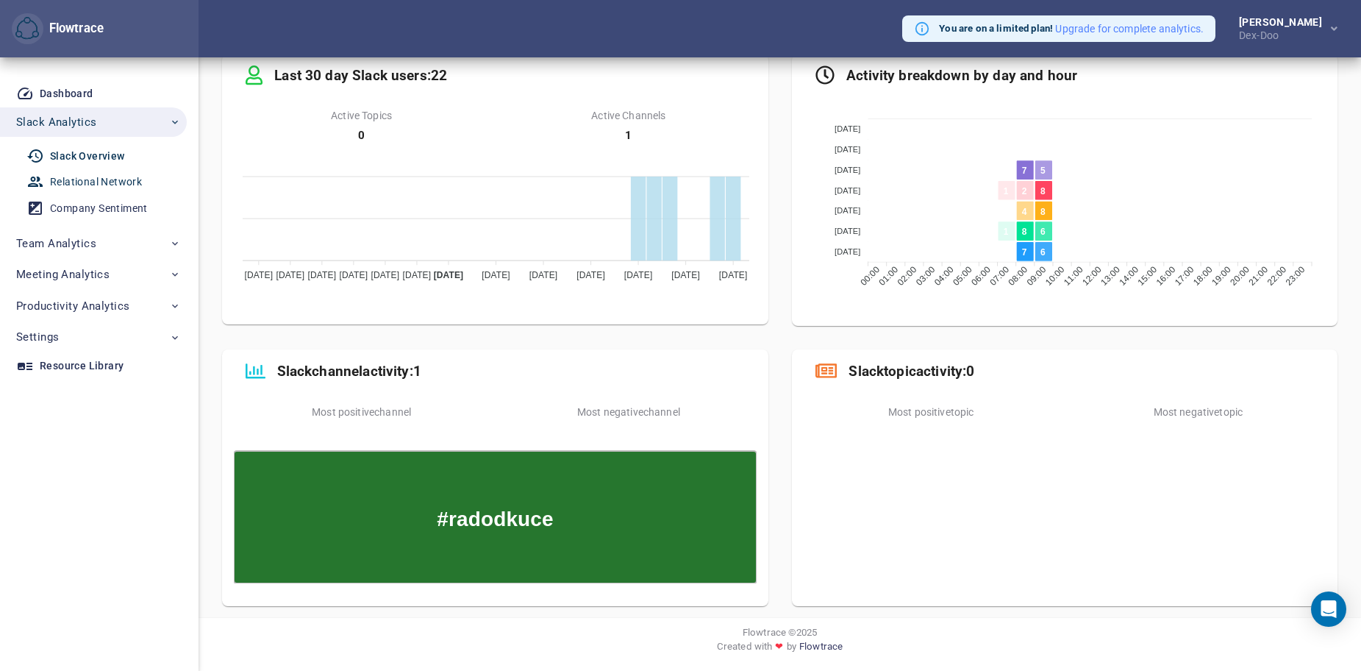
click at [99, 179] on div "Relational Network" at bounding box center [96, 182] width 92 height 18
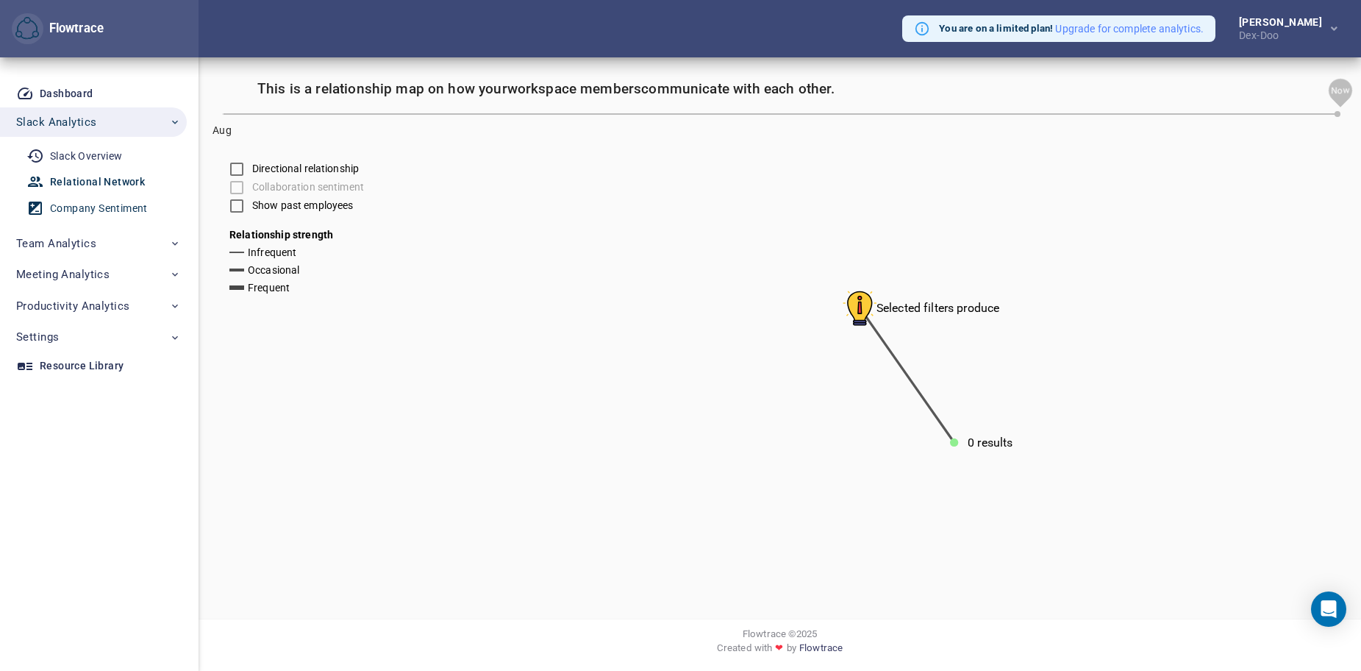
click at [80, 202] on div "Company Sentiment" at bounding box center [99, 208] width 98 height 18
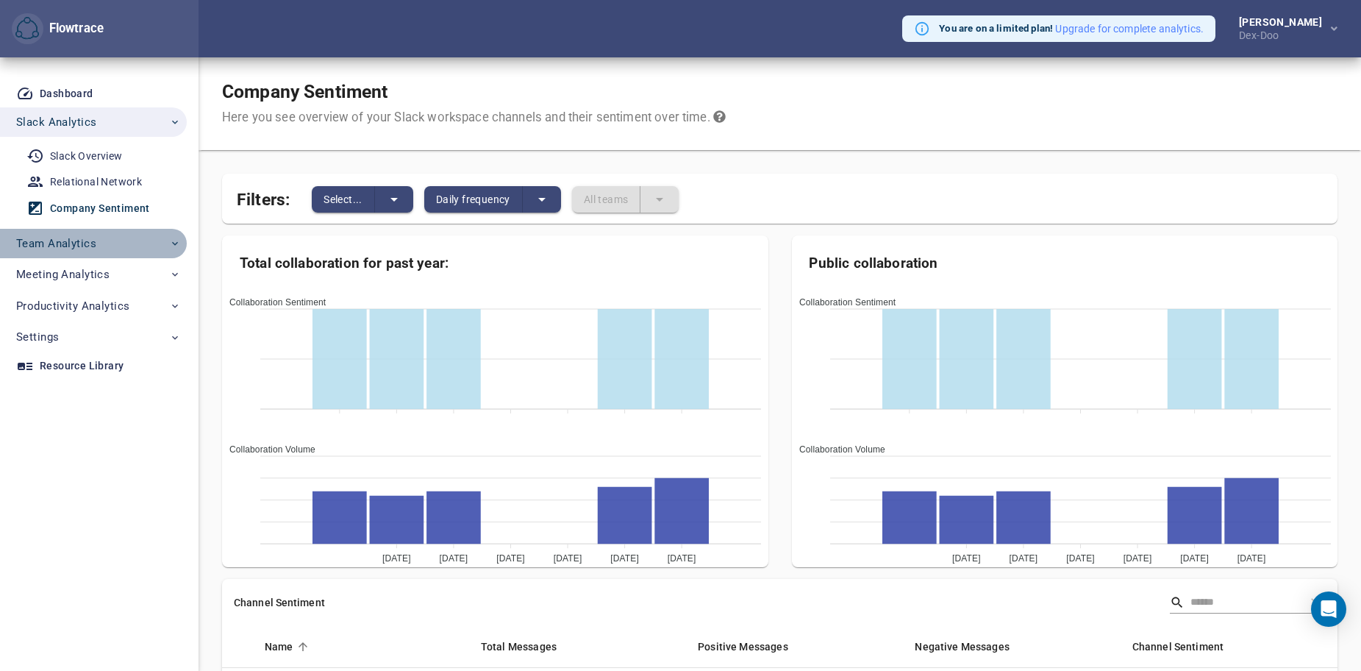
click at [89, 245] on span "Team Analytics" at bounding box center [56, 243] width 80 height 19
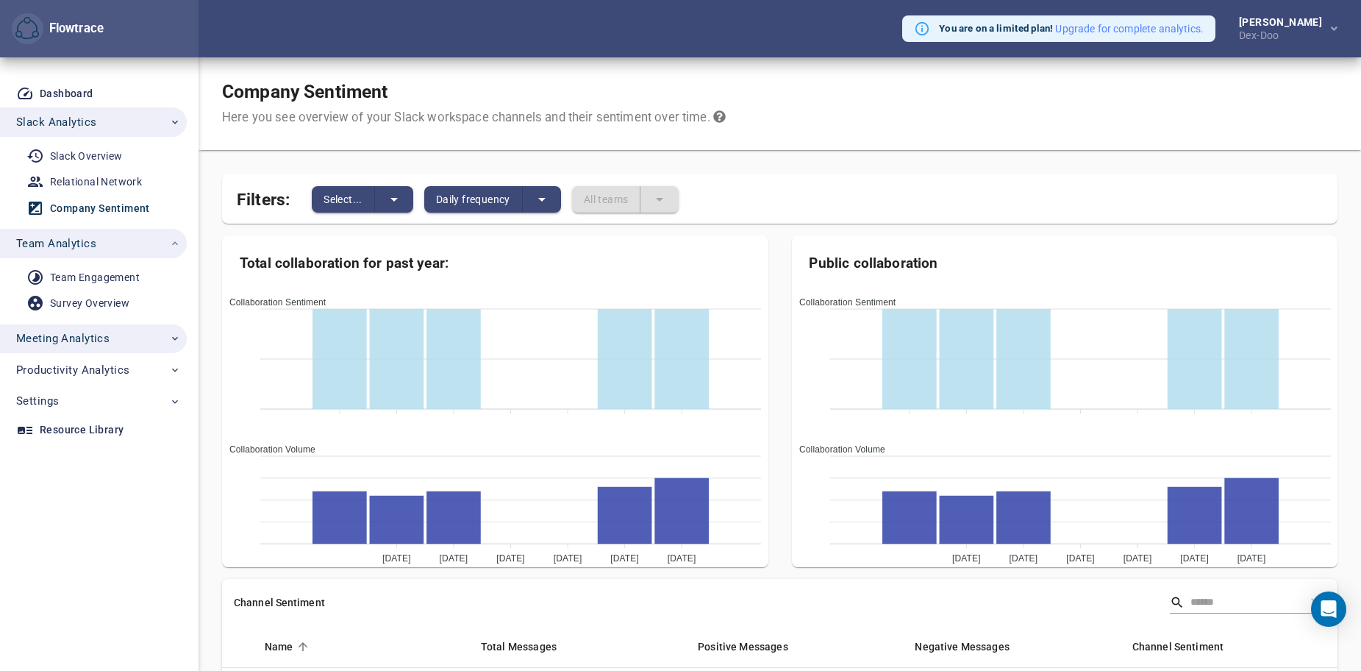
click at [79, 340] on span "Meeting Analytics" at bounding box center [62, 338] width 93 height 19
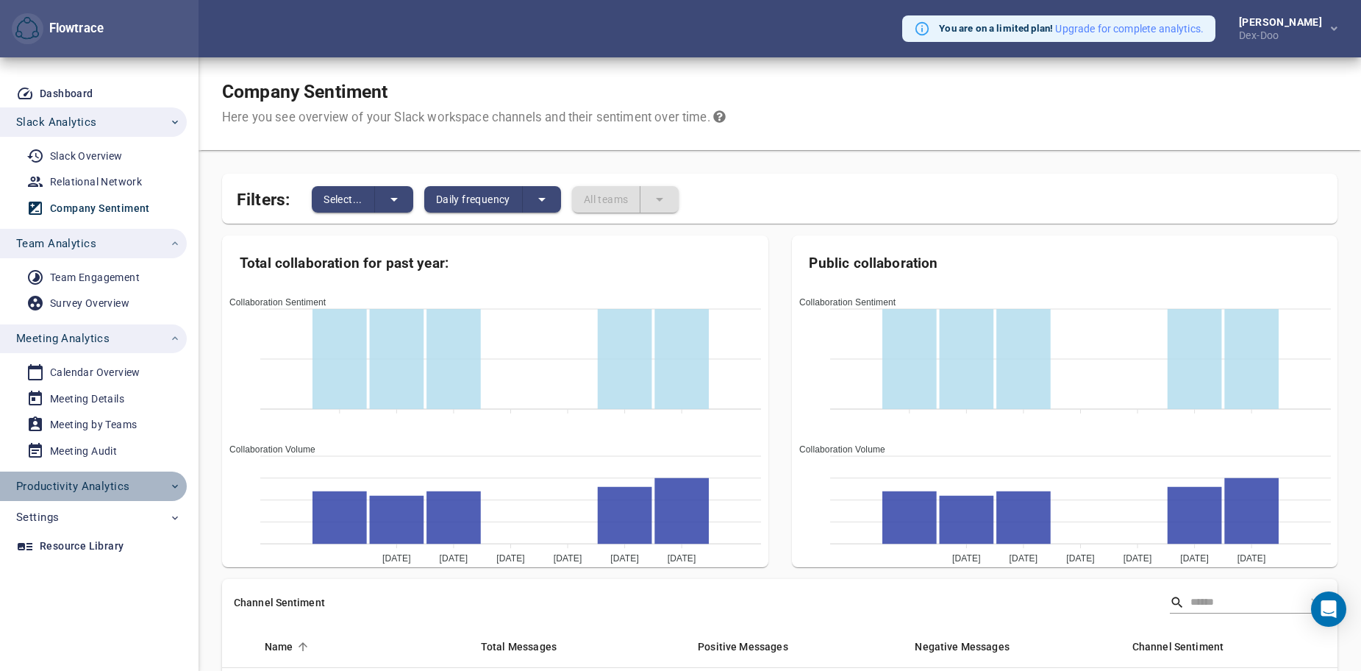
click at [85, 482] on span "Productivity Analytics" at bounding box center [72, 486] width 113 height 19
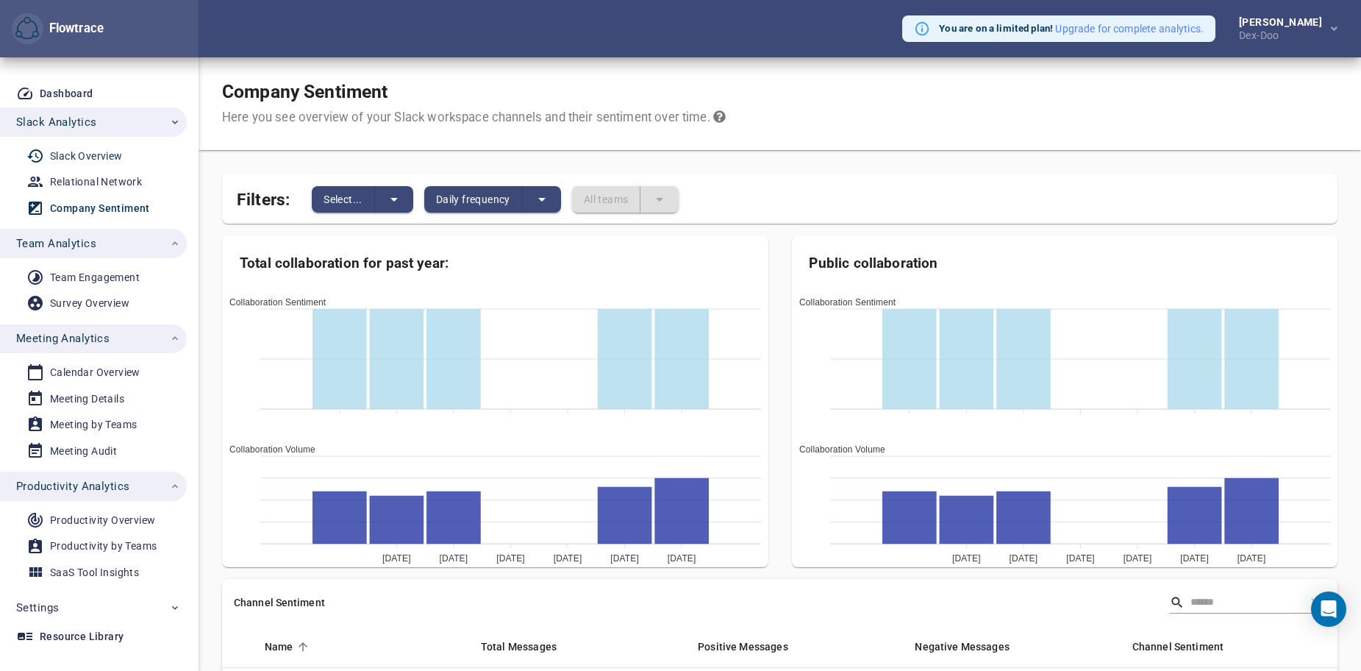
click at [87, 154] on div "Slack Overview" at bounding box center [86, 156] width 73 height 18
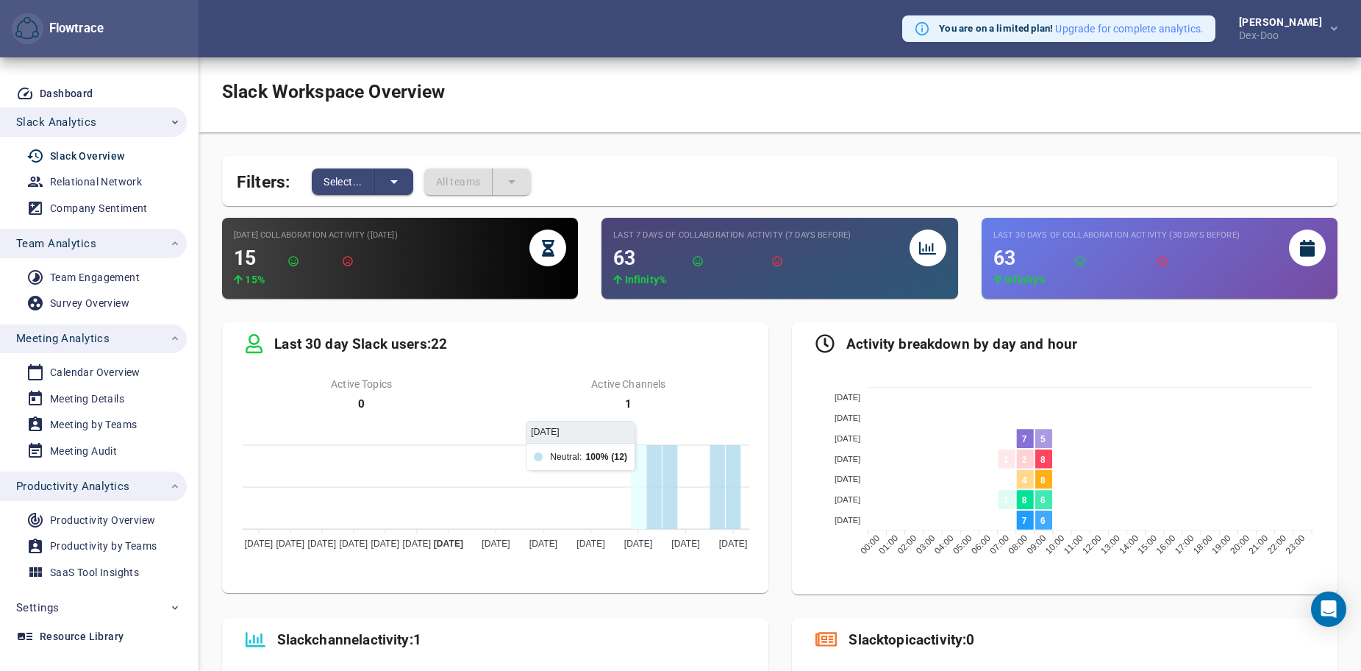
click at [640, 492] on icon at bounding box center [638, 487] width 15 height 84
click at [925, 251] on icon at bounding box center [927, 248] width 17 height 17
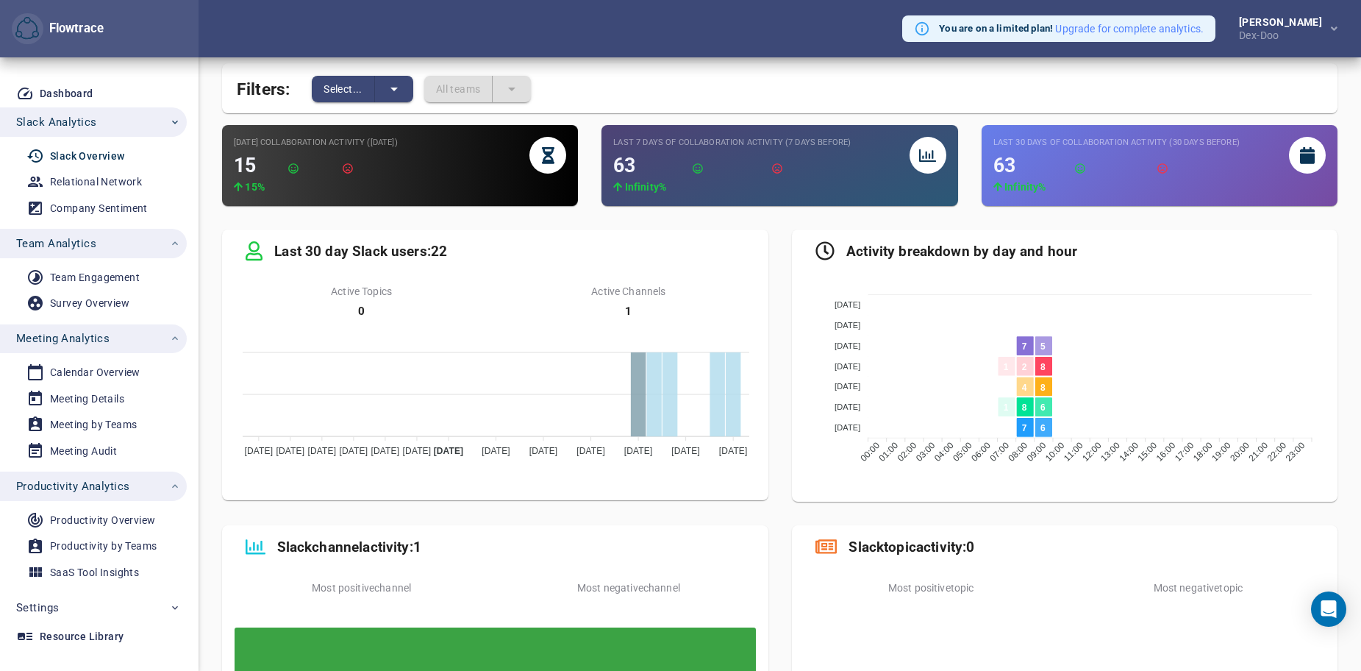
scroll to position [268, 0]
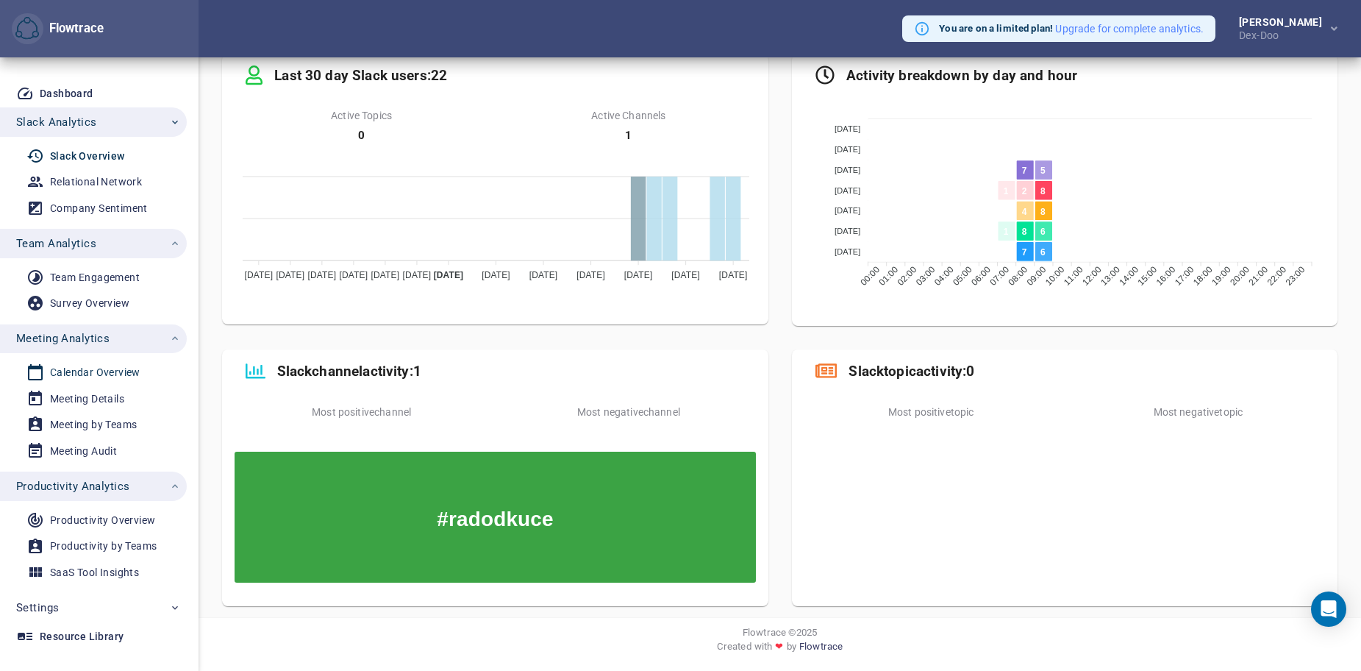
click at [100, 371] on div "Calendar Overview" at bounding box center [95, 372] width 90 height 18
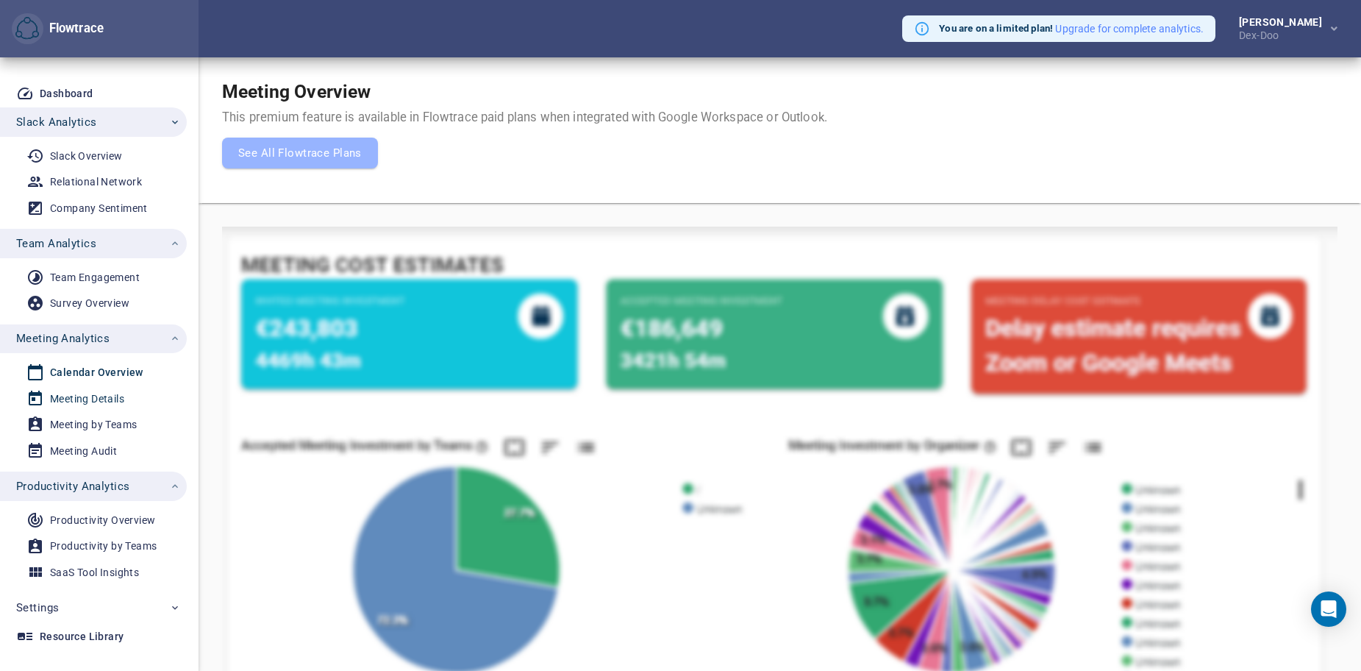
click at [83, 401] on div "Meeting Details" at bounding box center [87, 399] width 74 height 18
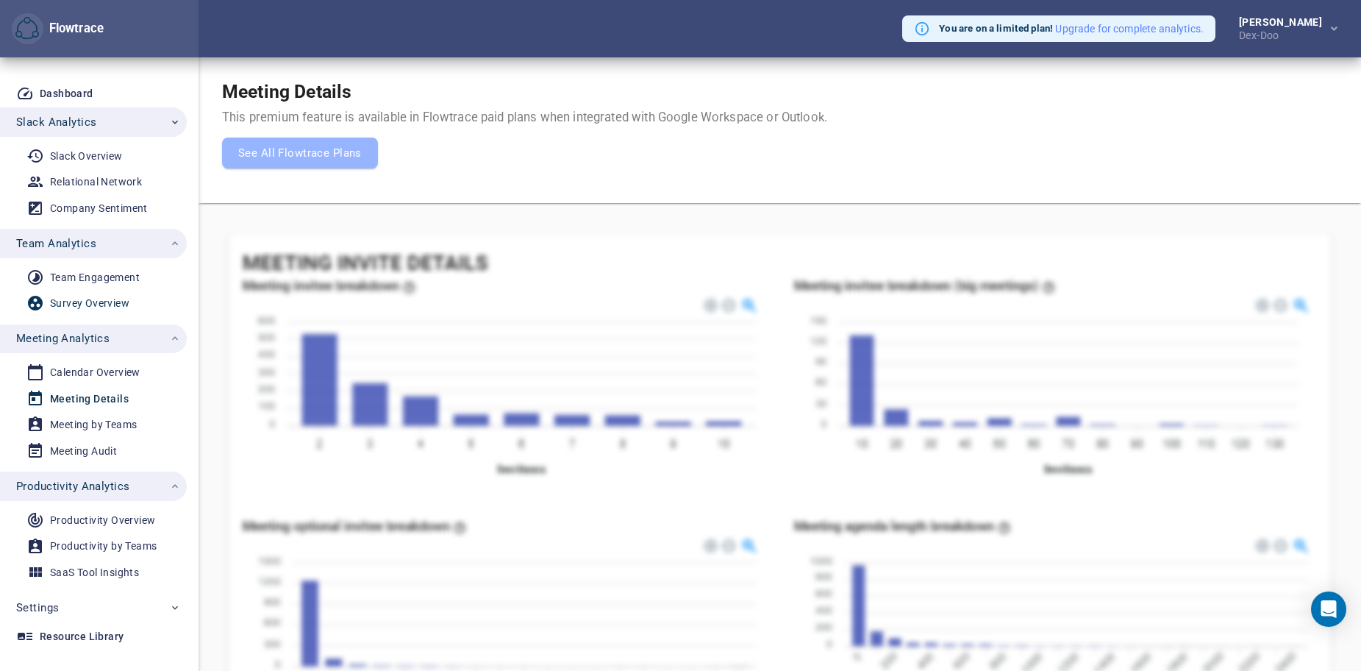
click at [87, 310] on div "Survey Overview" at bounding box center [89, 303] width 79 height 18
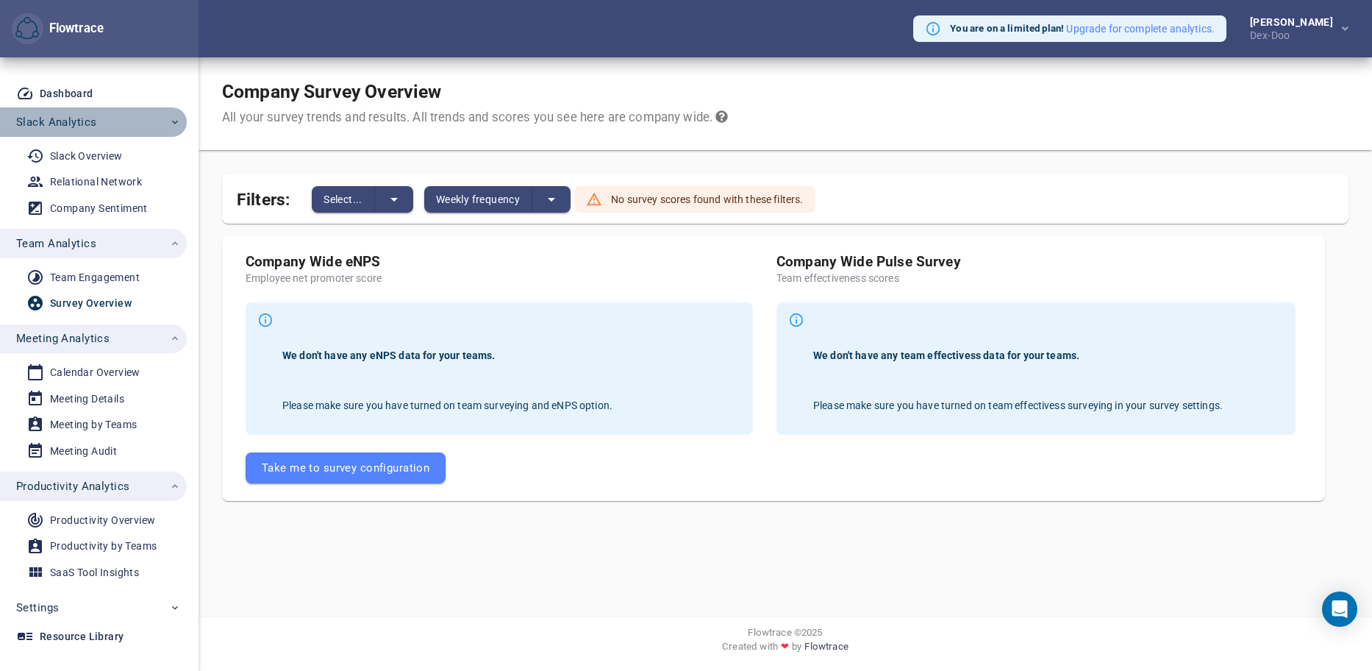
click at [93, 107] on button "Slack Analytics" at bounding box center [93, 121] width 187 height 29
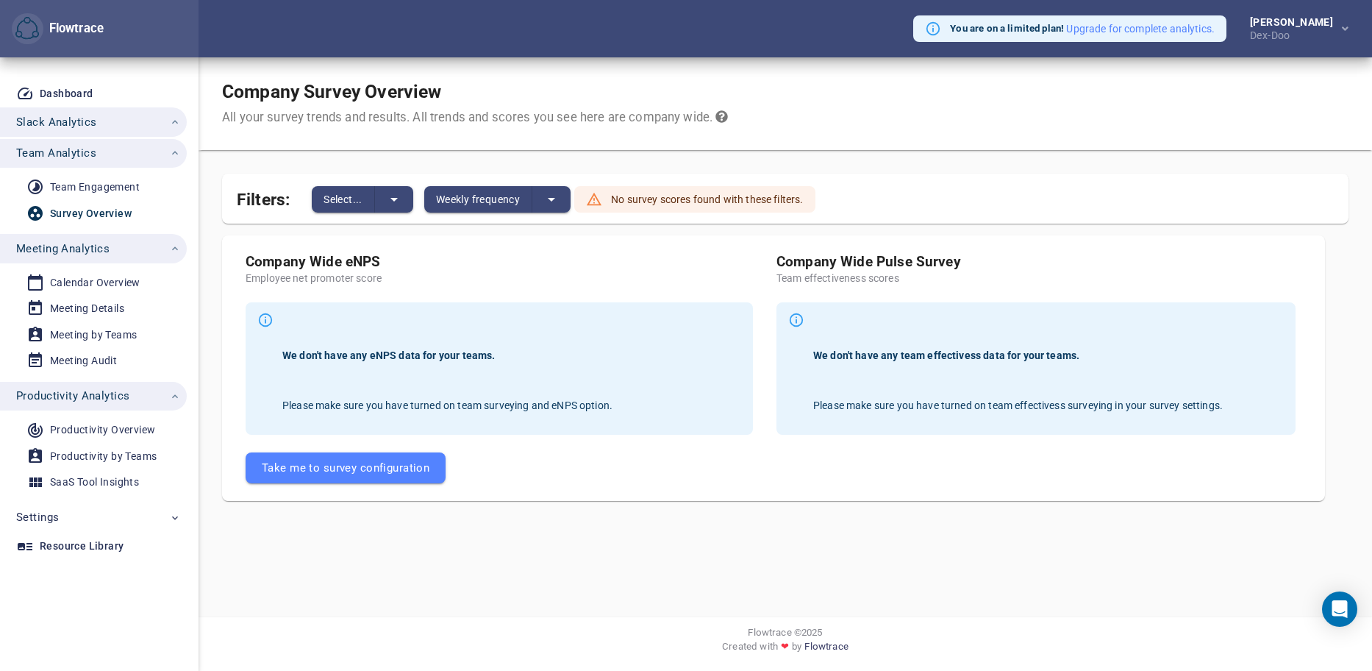
click at [93, 110] on button "Slack Analytics" at bounding box center [93, 121] width 187 height 29
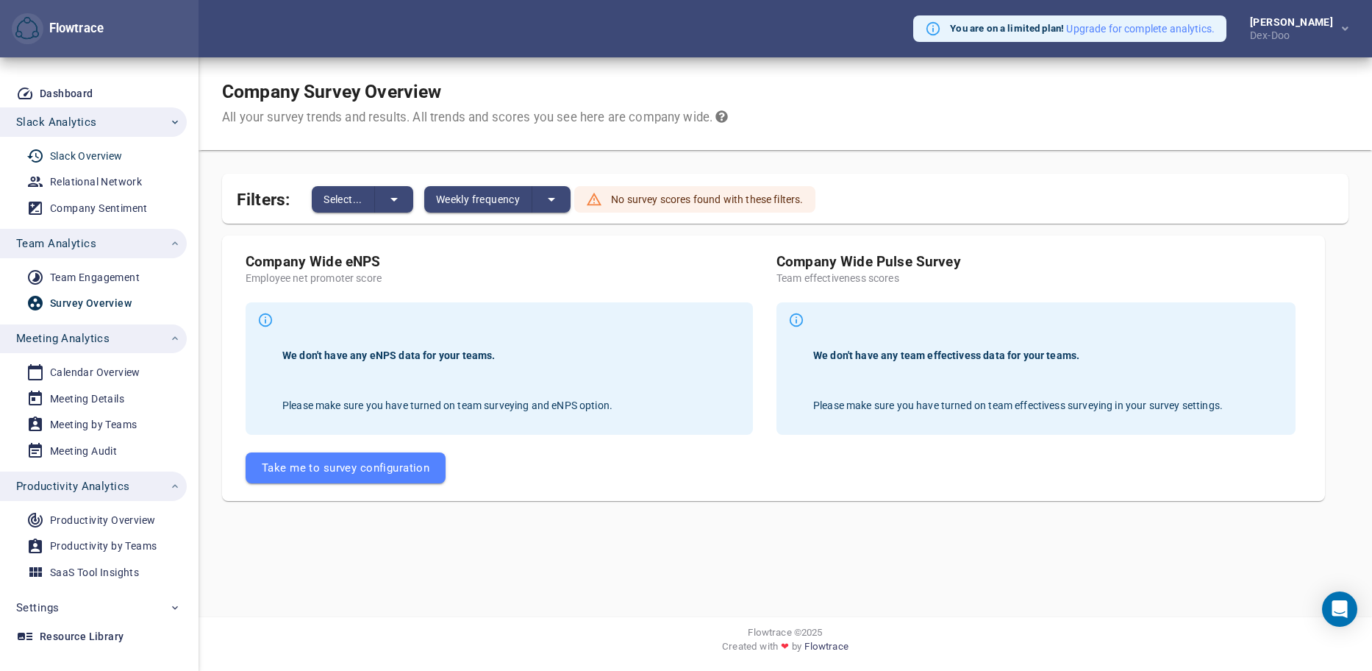
click at [95, 154] on div "Slack Overview" at bounding box center [86, 156] width 73 height 18
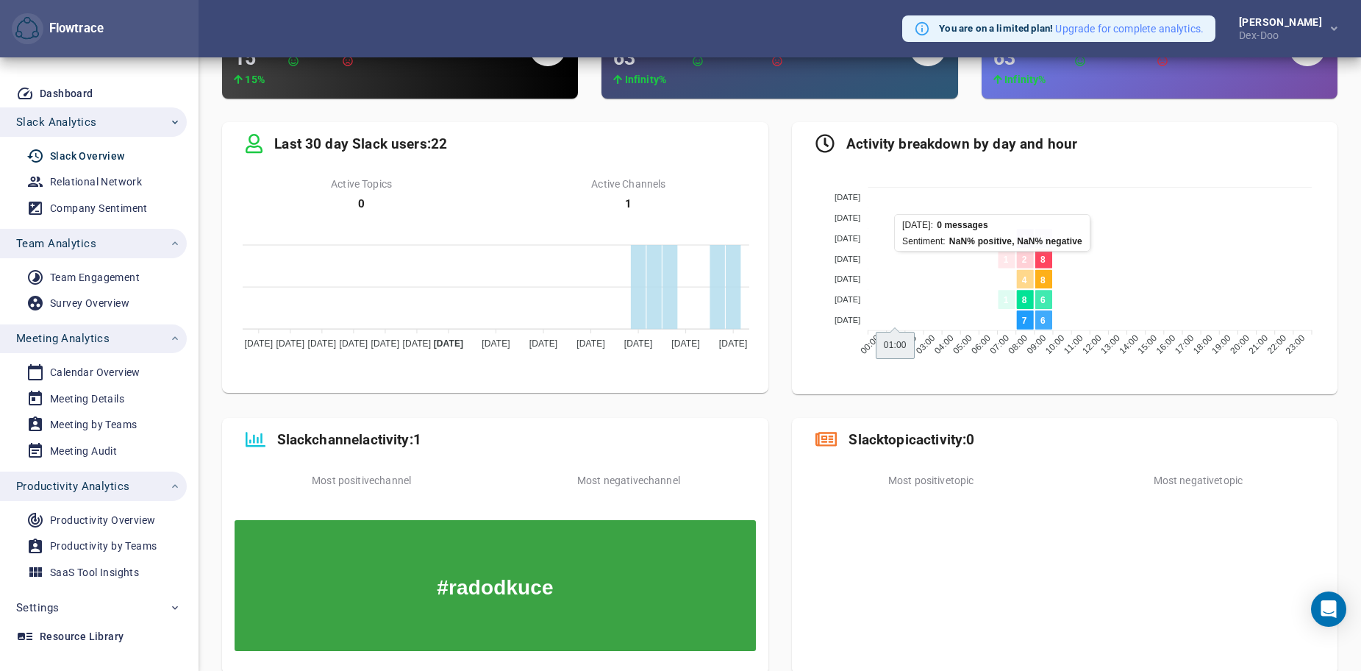
scroll to position [221, 0]
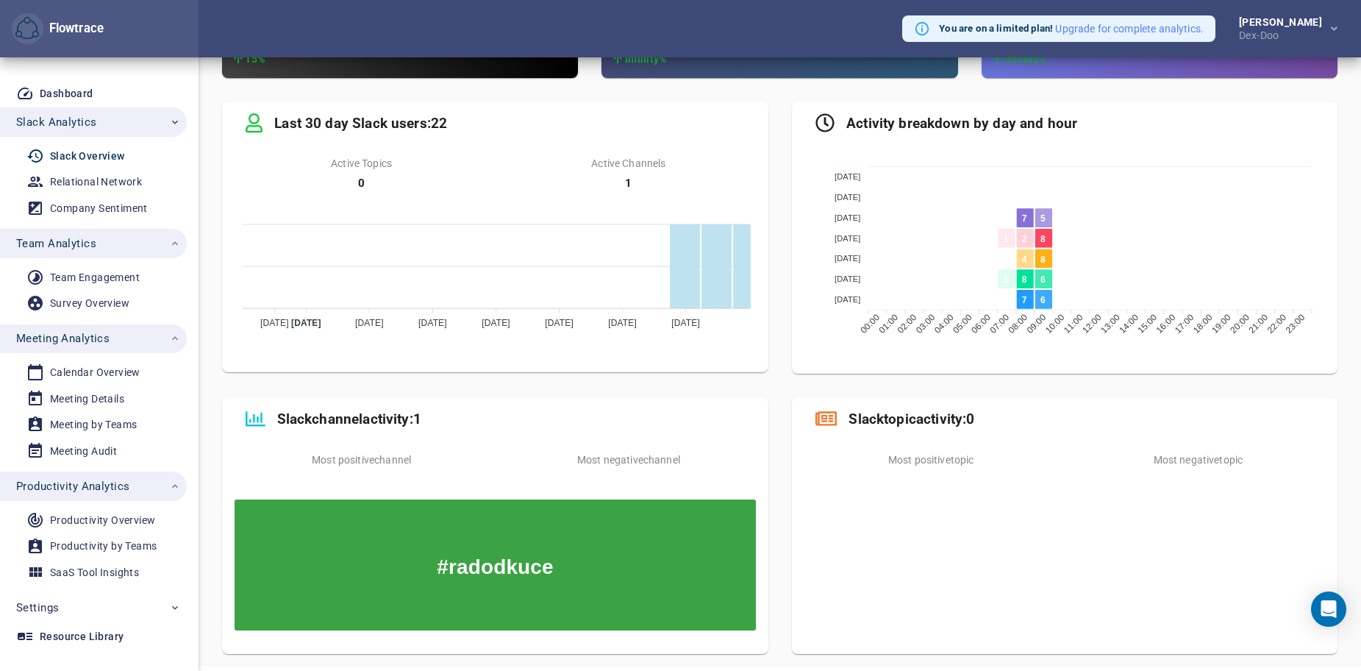
click at [783, 377] on div "Activity breakdown by day and hour [DATE] [DATE] [DATE] [DATE] [DATE] [DATE] [D…" at bounding box center [1064, 238] width 569 height 296
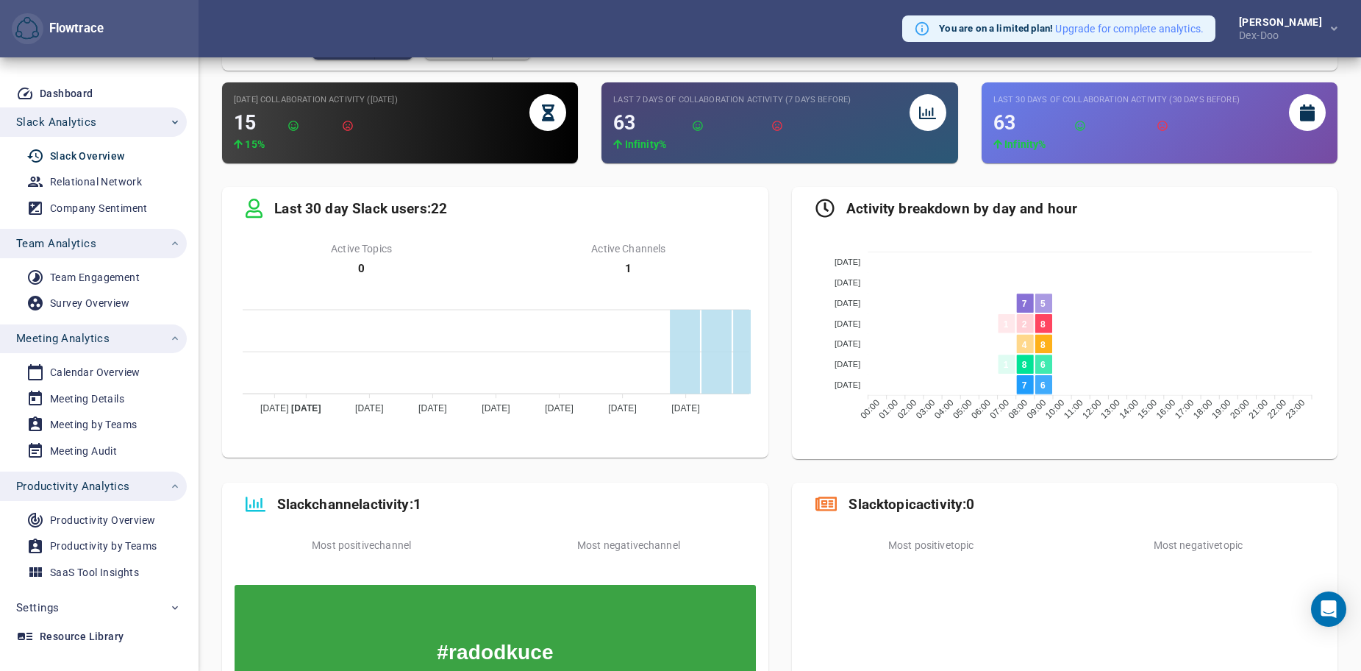
scroll to position [0, 0]
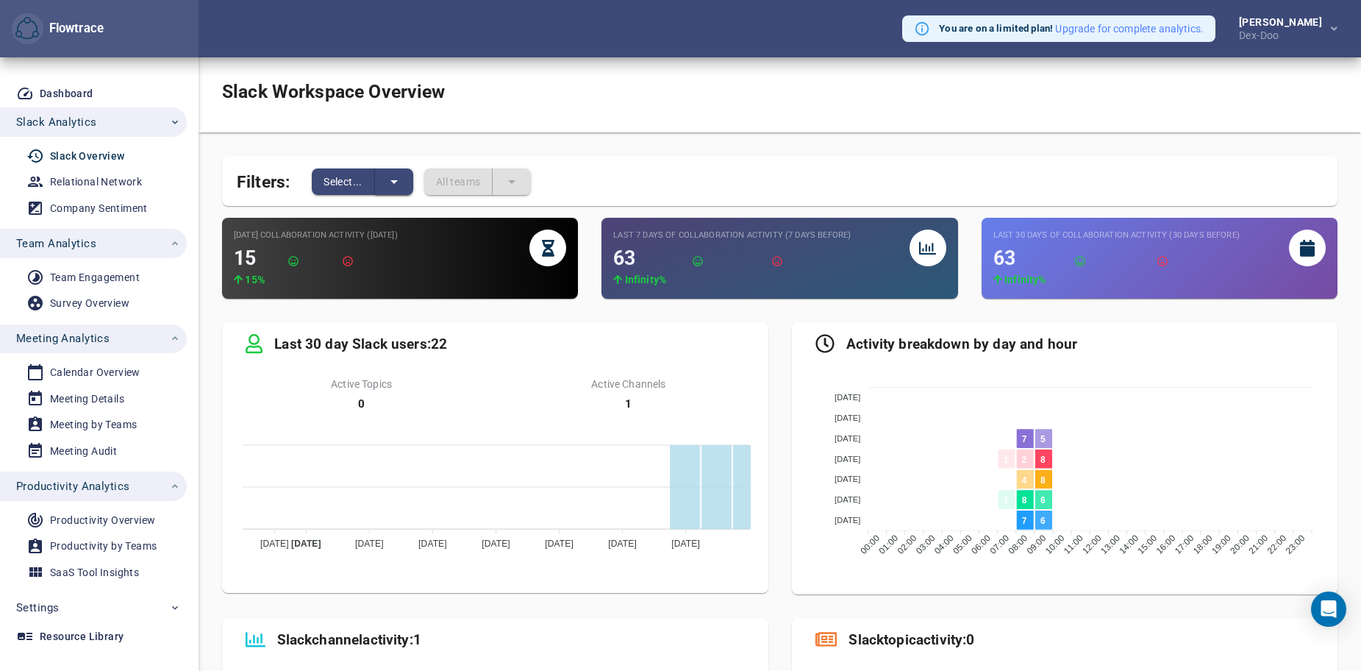
click at [392, 181] on icon "split button" at bounding box center [393, 182] width 7 height 4
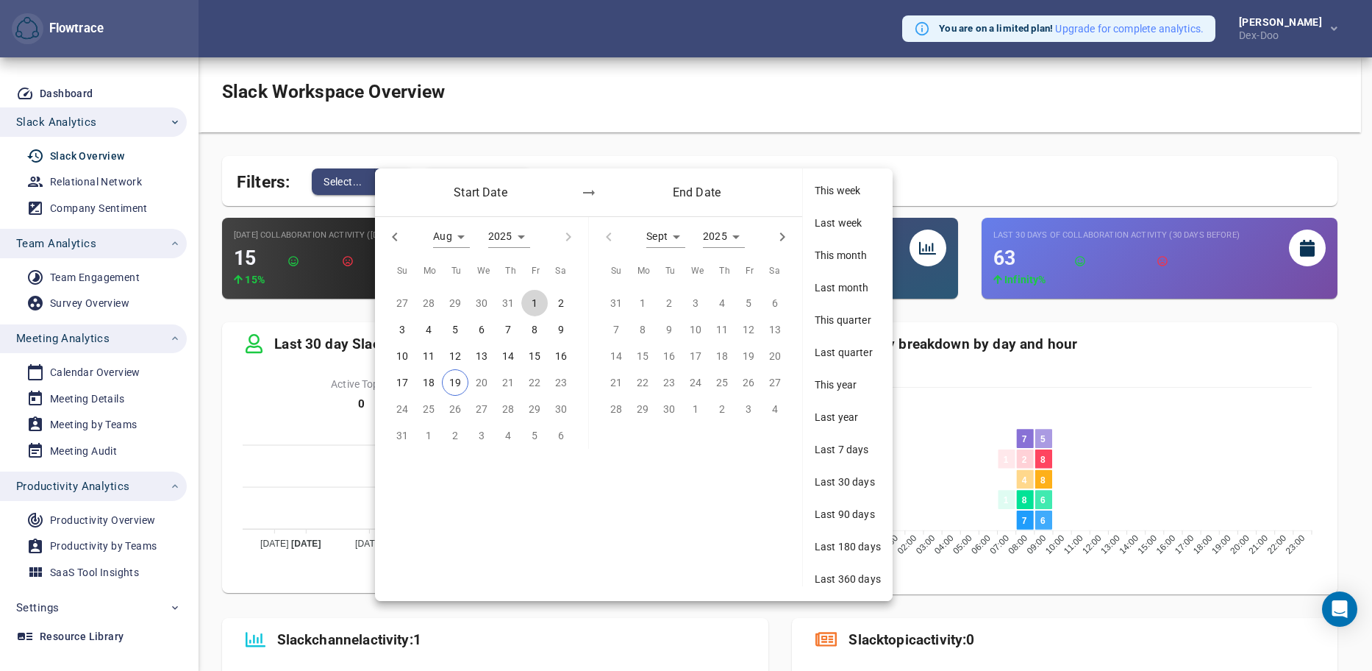
click at [532, 299] on p "1" at bounding box center [535, 303] width 6 height 16
click at [669, 235] on div "Sept *" at bounding box center [665, 237] width 39 height 22
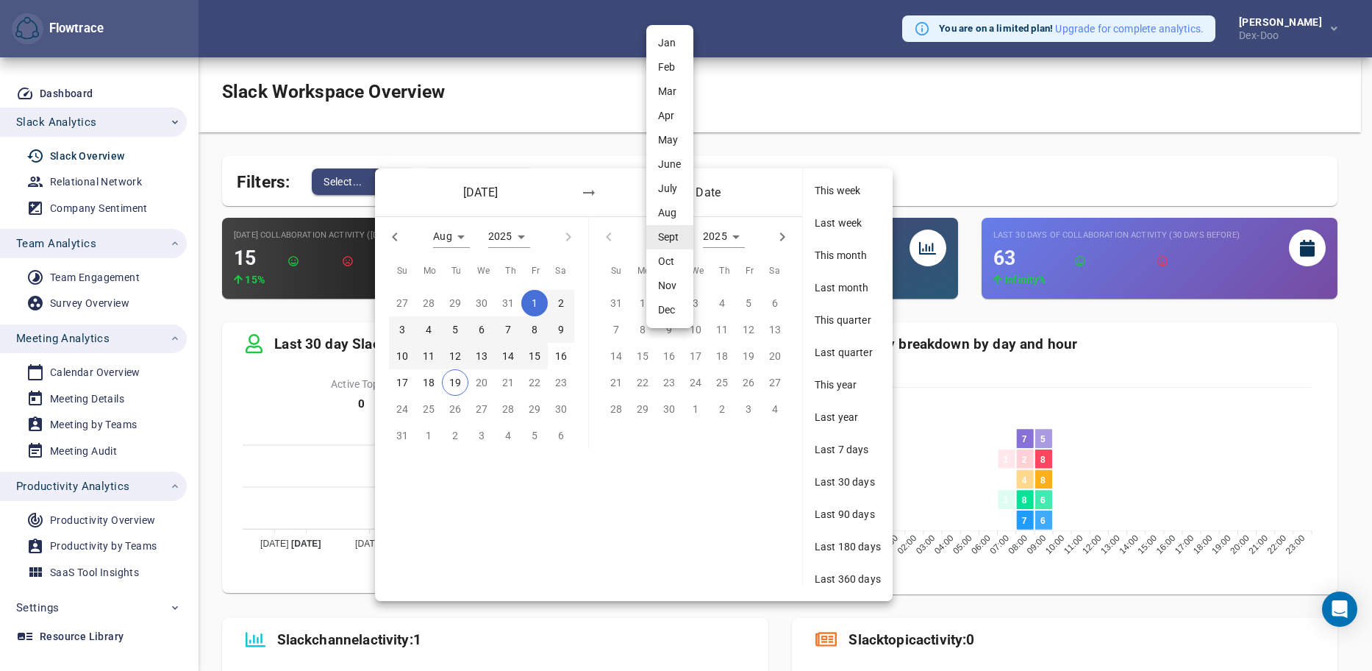
click at [666, 212] on li "Aug" at bounding box center [669, 213] width 47 height 24
click at [616, 304] on div "31" at bounding box center [616, 303] width 26 height 26
click at [645, 304] on div "1" at bounding box center [642, 303] width 26 height 26
click at [644, 304] on div "1" at bounding box center [642, 303] width 26 height 26
click at [503, 384] on div "21" at bounding box center [508, 382] width 26 height 26
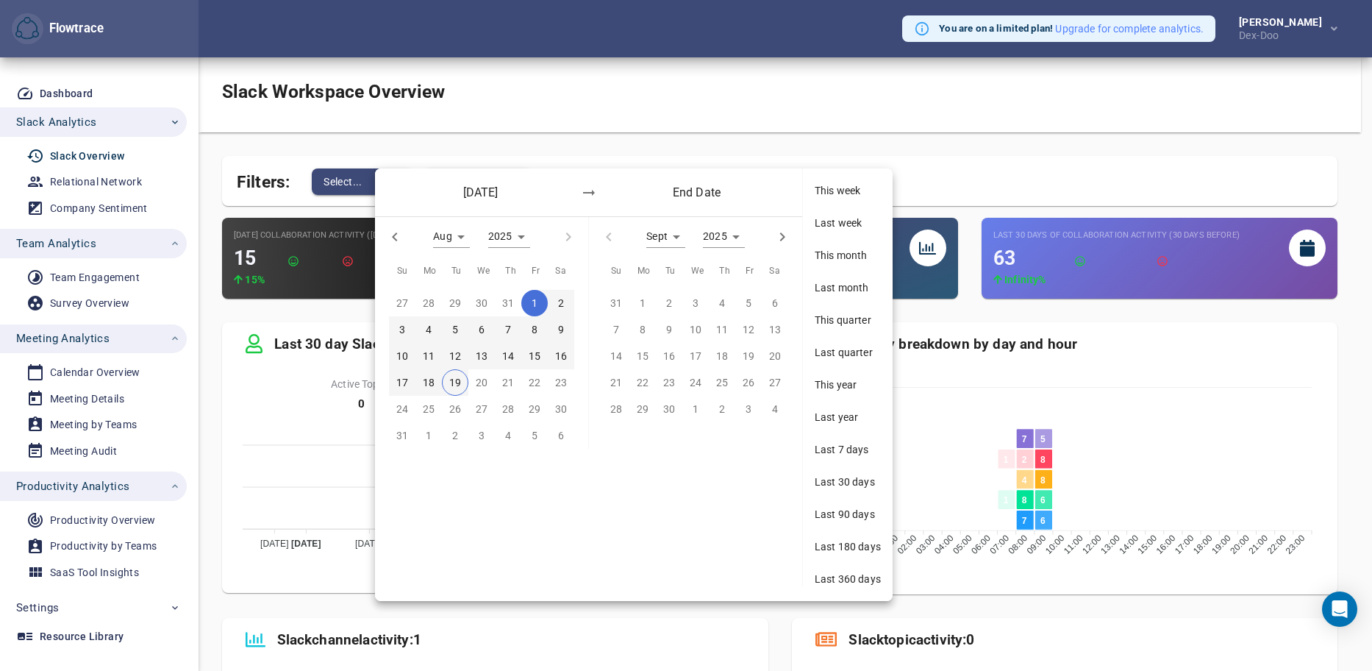
click at [446, 384] on span "19" at bounding box center [455, 382] width 25 height 16
